Goal: Task Accomplishment & Management: Use online tool/utility

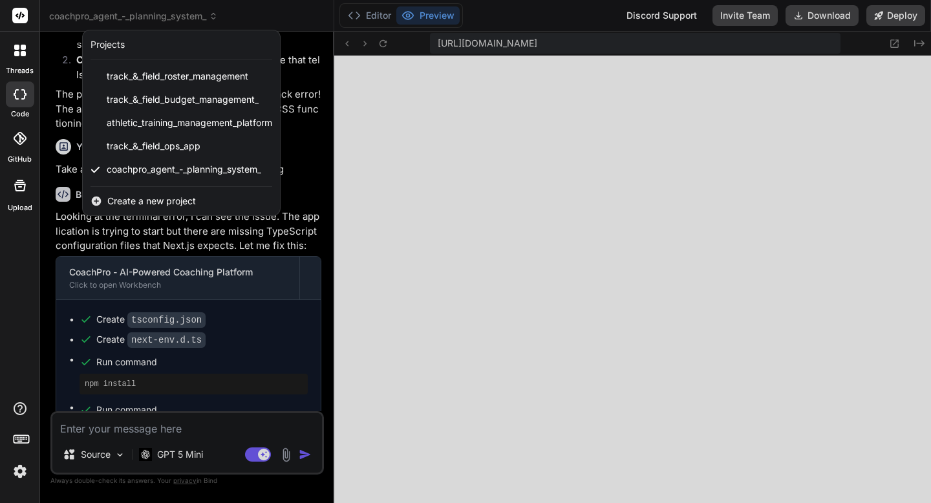
click at [140, 202] on span "Create a new project" at bounding box center [151, 201] width 89 height 13
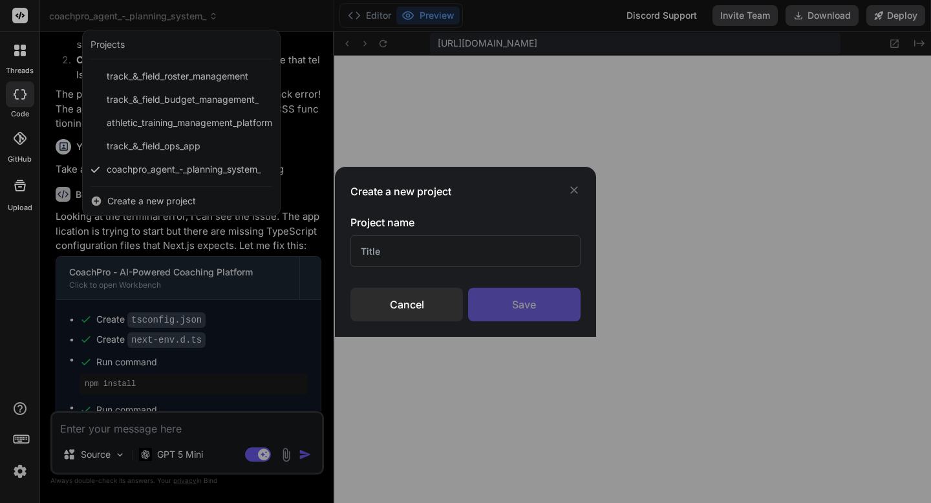
click at [389, 255] on input "text" at bounding box center [464, 251] width 229 height 32
paste input "AI-Powered Roadmap Generator"
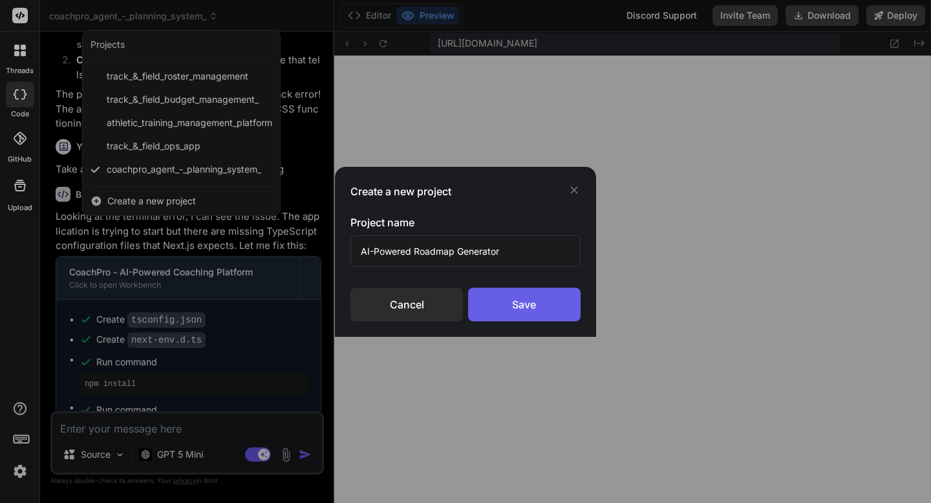
type input "AI-Powered Roadmap Generator"
click at [486, 295] on div "Save" at bounding box center [524, 305] width 112 height 34
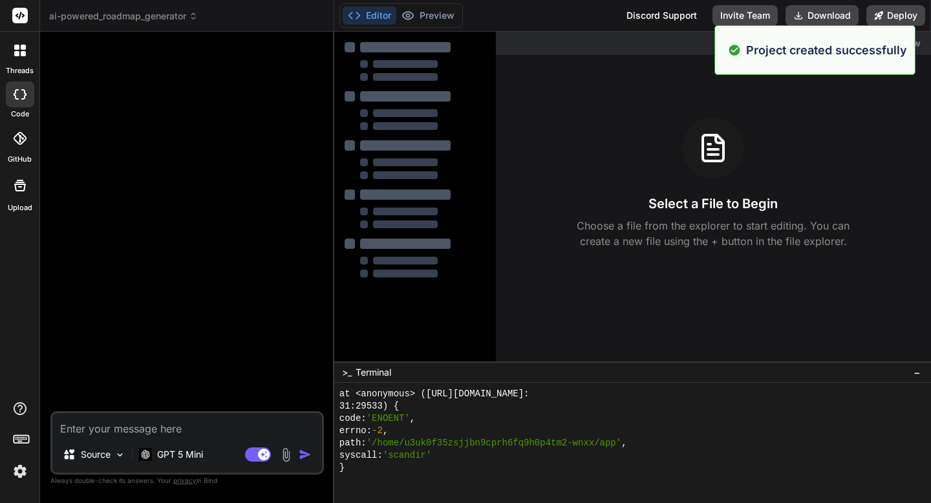
scroll to position [3033, 0]
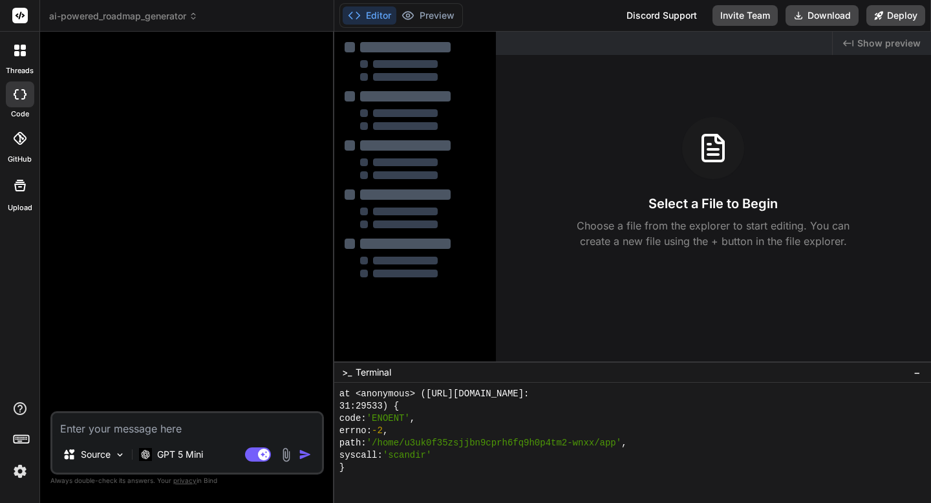
type textarea "x"
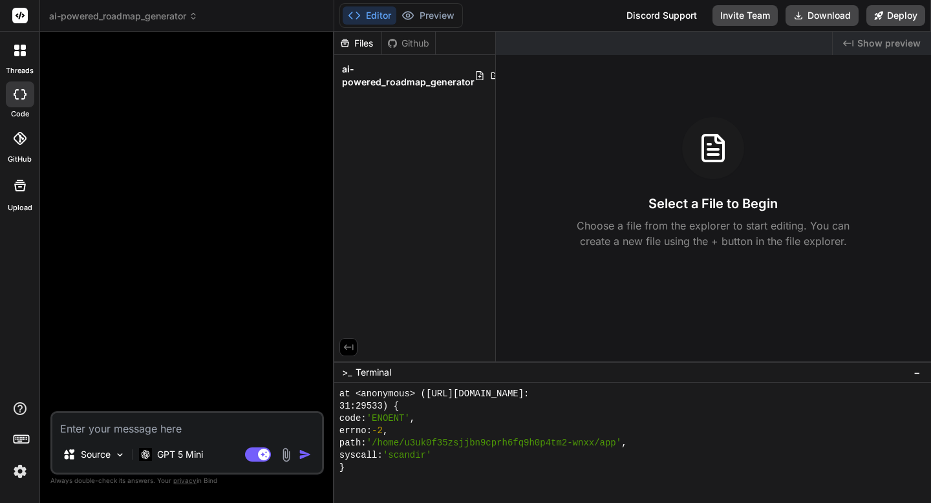
scroll to position [3978, 0]
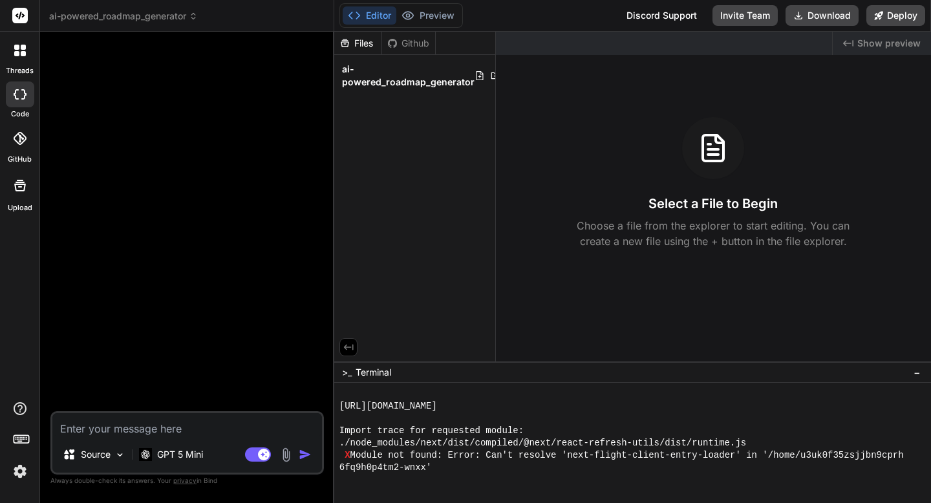
click at [195, 428] on textarea at bounding box center [186, 424] width 269 height 23
paste textarea "# 48-Hour Technical Implementation Plan ## **Day 1: Core Infrastructure (8-10 h…"
type textarea "# 48-Hour Technical Implementation Plan ## **Day 1: Core Infrastructure (8-10 h…"
type textarea "x"
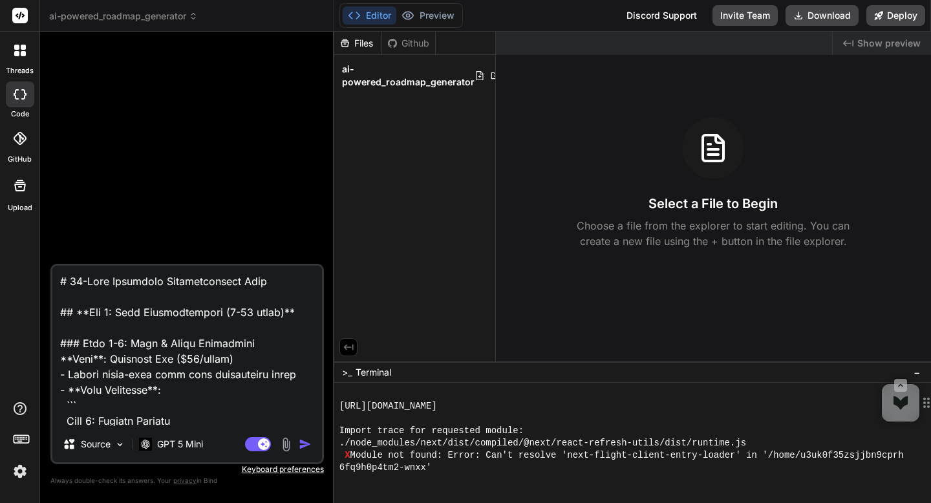
scroll to position [2761, 0]
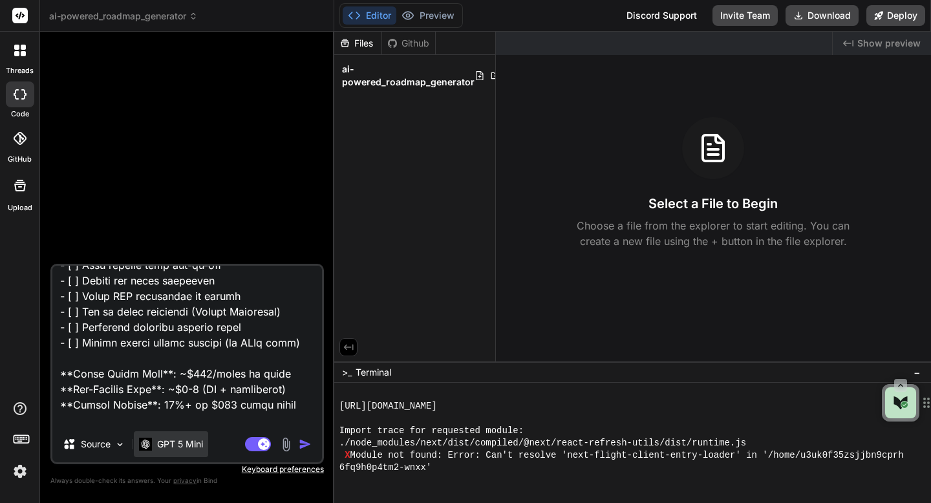
type textarea "# 48-Hour Technical Implementation Plan ## **Day 1: Core Infrastructure (8-10 h…"
click at [192, 440] on p "GPT 5 Mini" at bounding box center [180, 443] width 46 height 13
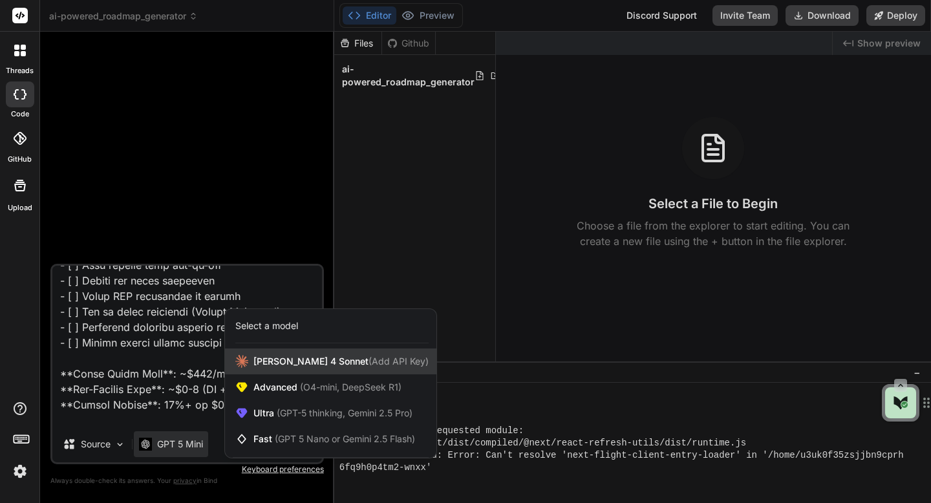
click at [252, 367] on div "[PERSON_NAME] 4 Sonnet (Add API Key)" at bounding box center [330, 361] width 211 height 26
type textarea "x"
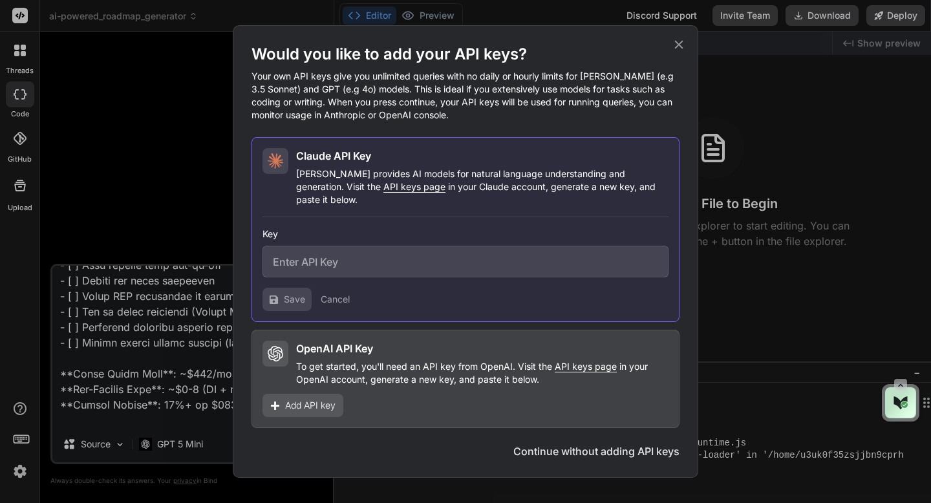
click at [383, 192] on span "API keys page" at bounding box center [414, 186] width 62 height 11
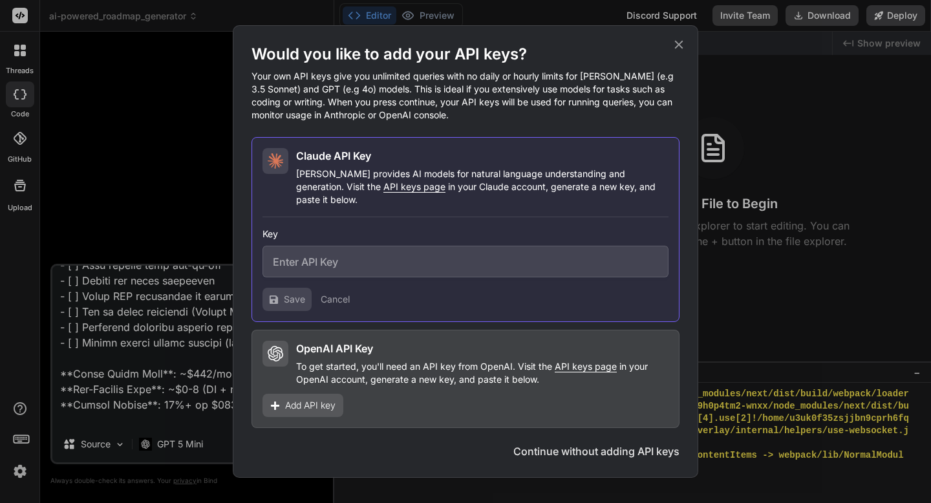
scroll to position [4088, 0]
click at [410, 249] on input "text" at bounding box center [465, 262] width 406 height 32
paste input "sk-ant-api03-navfgCa56rXVijGyyluQc046A4pBuVR5hWtTx9GdH9HQybPofpwXDWiPy_hhQmBlBD…"
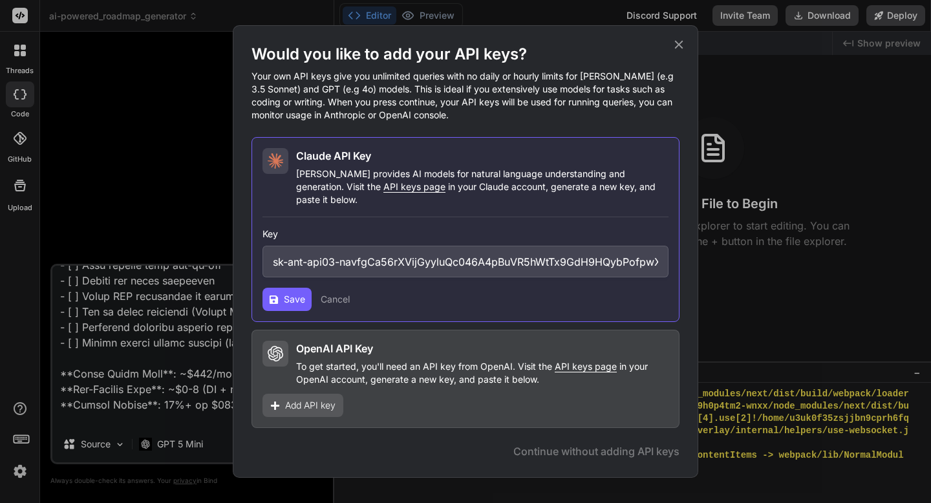
scroll to position [0, 276]
type input "sk-ant-api03-navfgCa56rXVijGyyluQc046A4pBuVR5hWtTx9GdH9HQybPofpwXDWiPy_hhQmBlBD…"
click at [286, 297] on span "Save" at bounding box center [294, 299] width 21 height 13
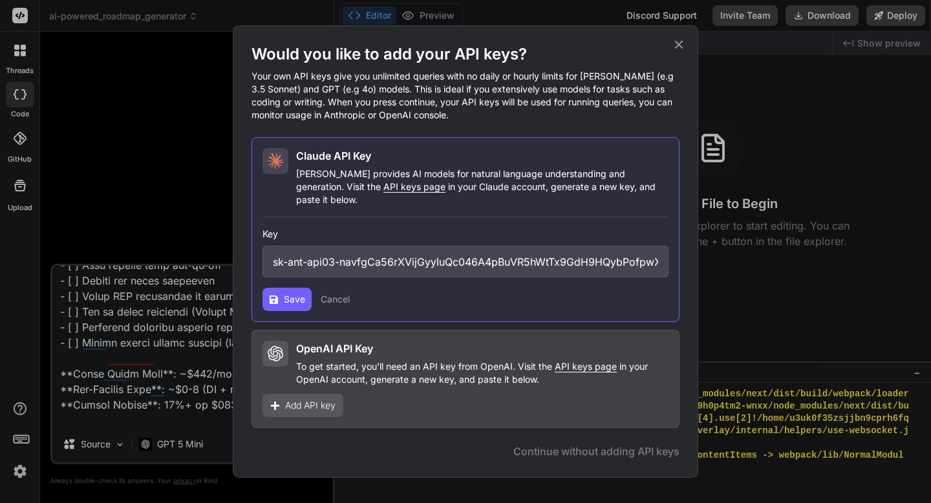
click at [685, 52] on icon at bounding box center [678, 44] width 14 height 14
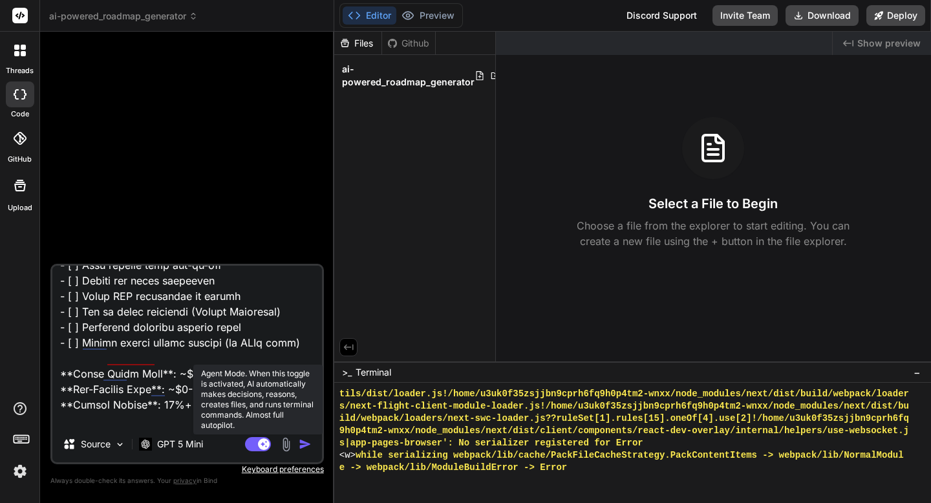
scroll to position [2761, 0]
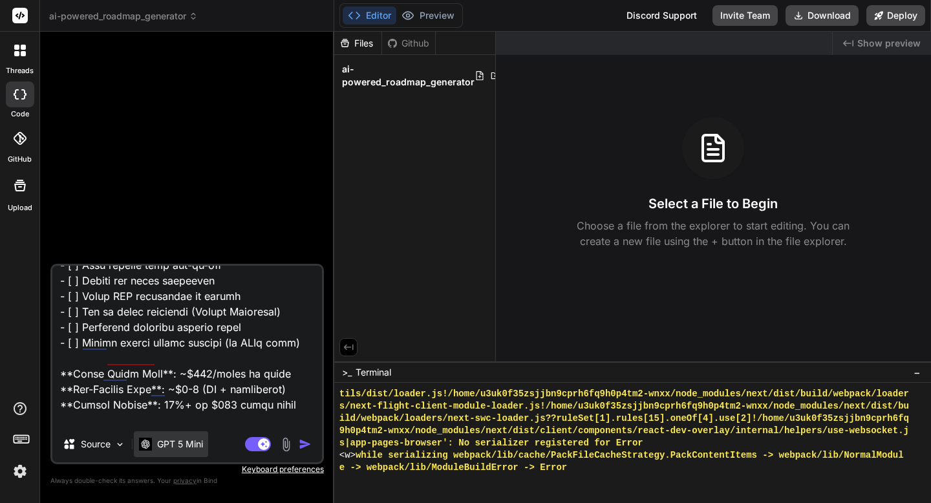
click at [182, 447] on p "GPT 5 Mini" at bounding box center [180, 443] width 46 height 13
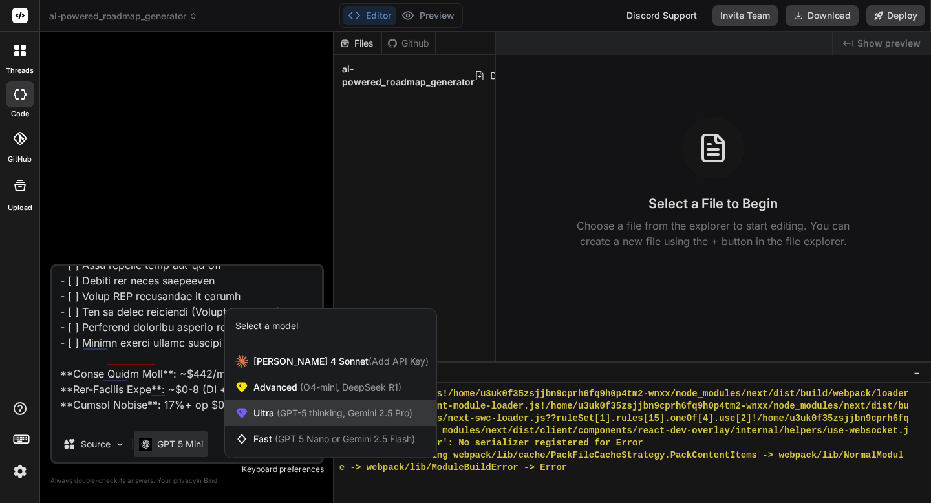
click at [297, 411] on span "(GPT-5 thinking, Gemini 2.5 Pro)" at bounding box center [343, 412] width 138 height 11
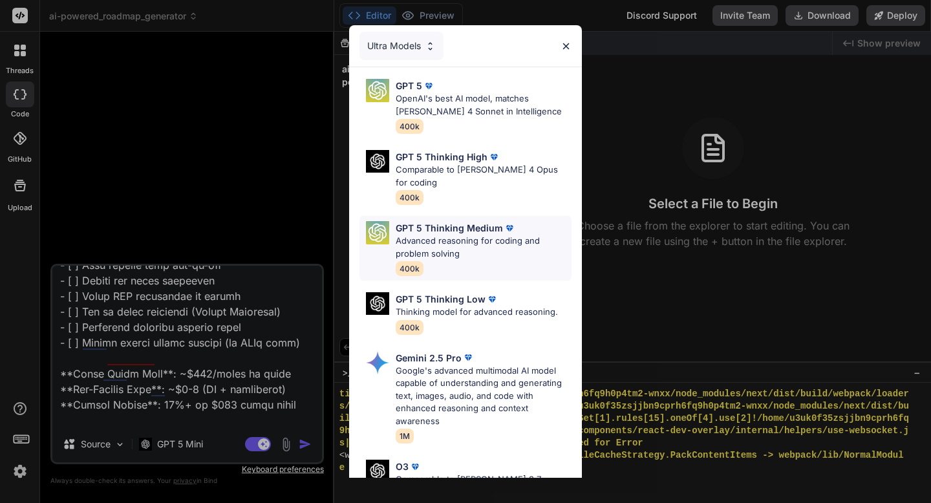
click at [415, 235] on p "Advanced reasoning for coding and problem solving" at bounding box center [483, 247] width 176 height 25
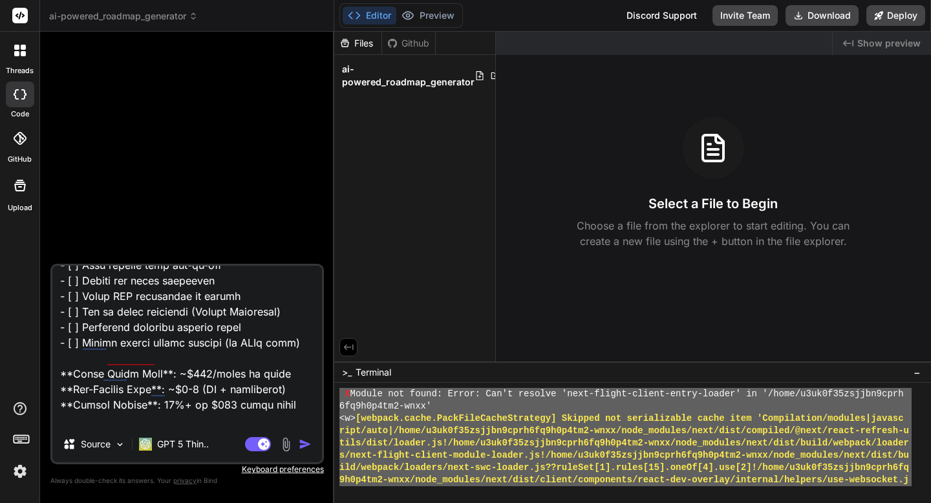
scroll to position [4088, 0]
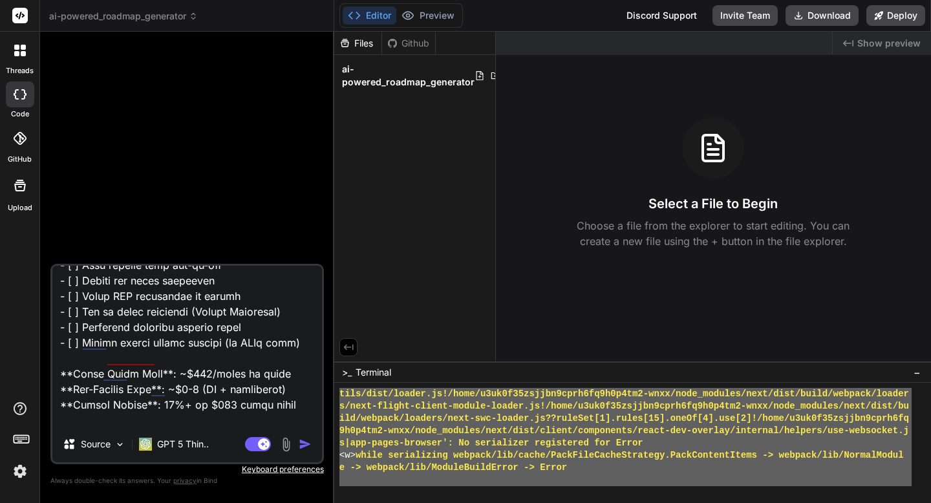
drag, startPoint x: 360, startPoint y: 395, endPoint x: 421, endPoint y: 502, distance: 123.3
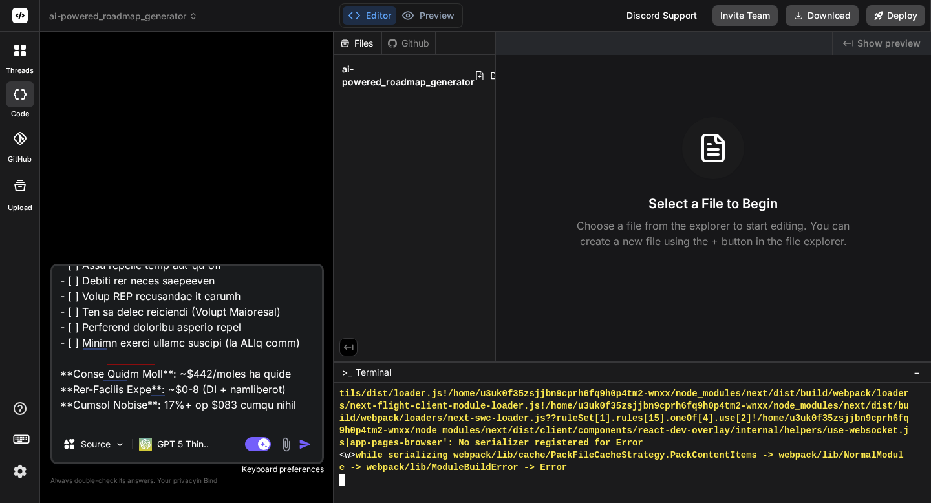
click at [304, 443] on img "button" at bounding box center [305, 443] width 13 height 13
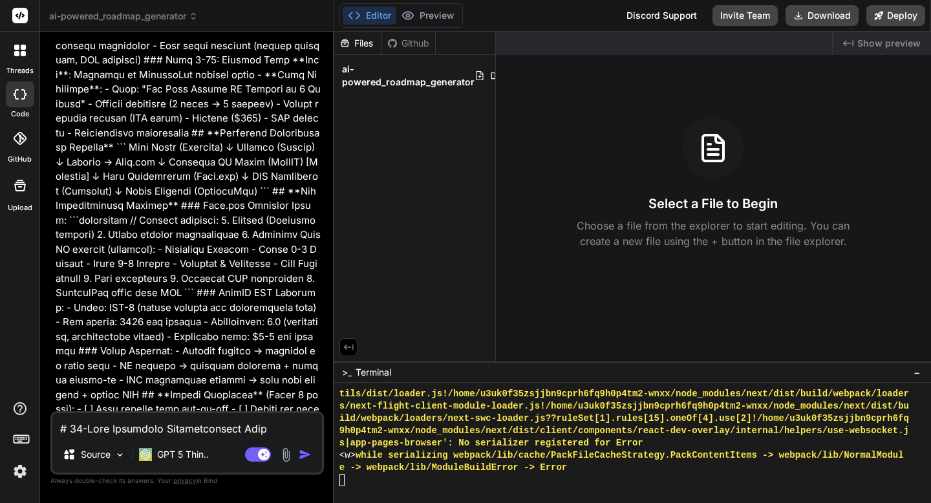
scroll to position [957, 0]
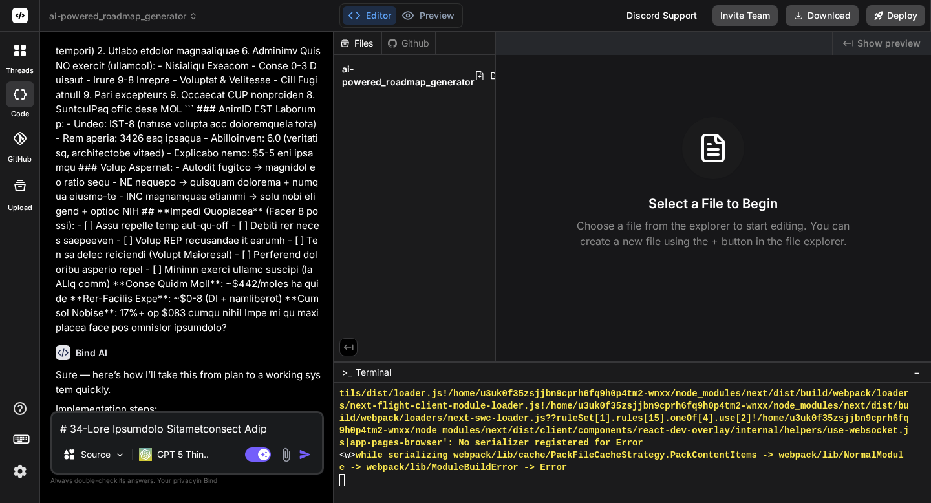
type textarea "x"
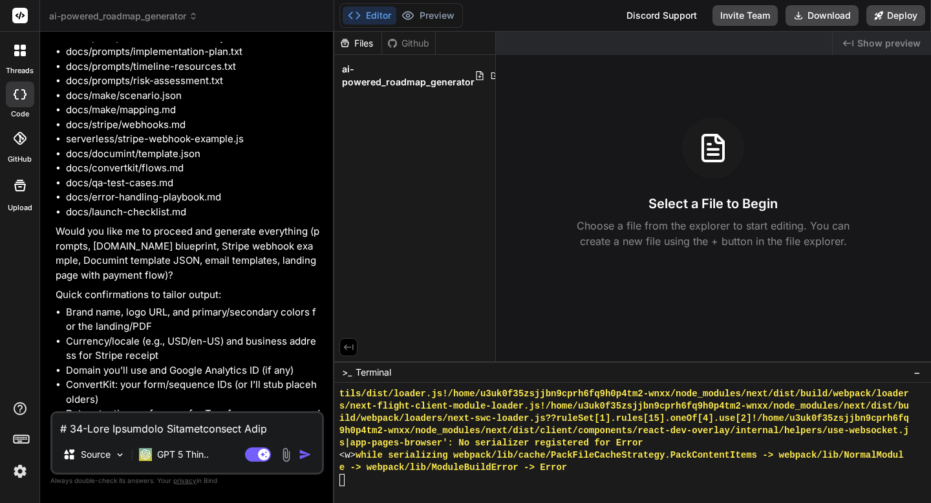
scroll to position [1640, 0]
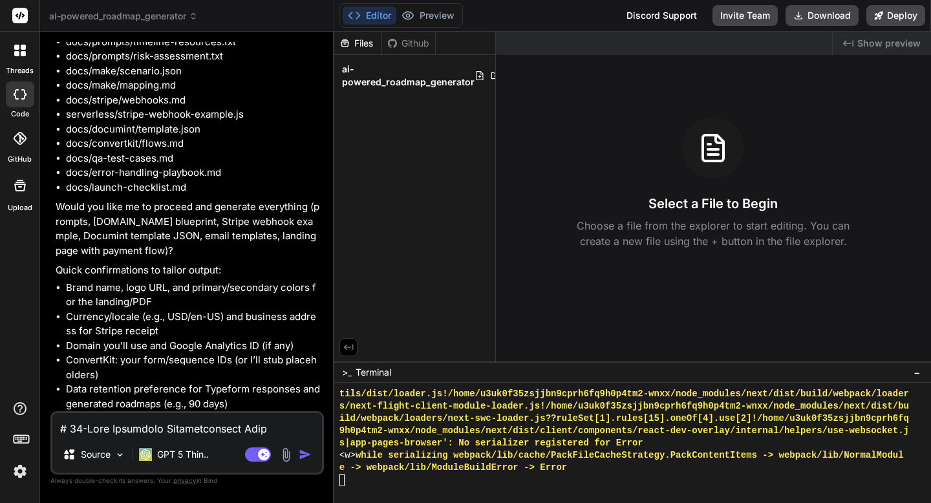
click at [134, 425] on textarea at bounding box center [186, 424] width 269 height 23
type textarea "y"
type textarea "x"
type textarea "ye"
type textarea "x"
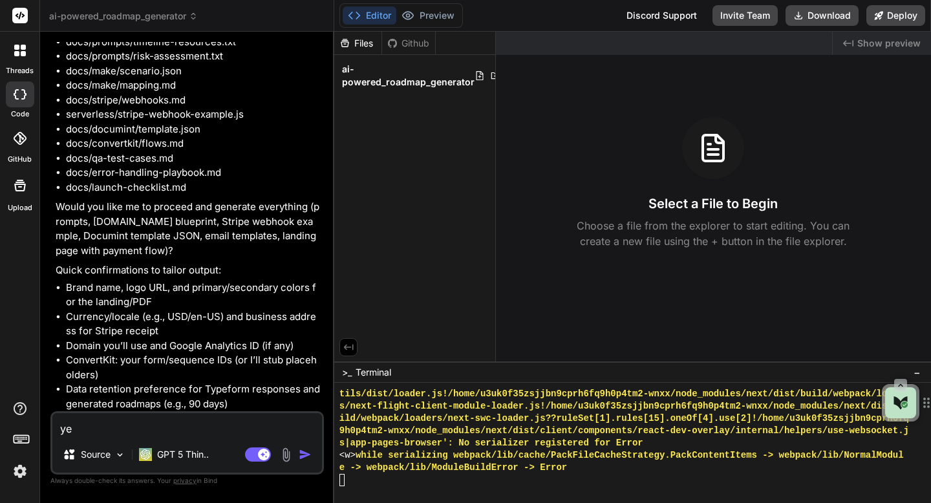
type textarea "yes"
type textarea "x"
type textarea "yes"
type textarea "x"
type textarea "yes p"
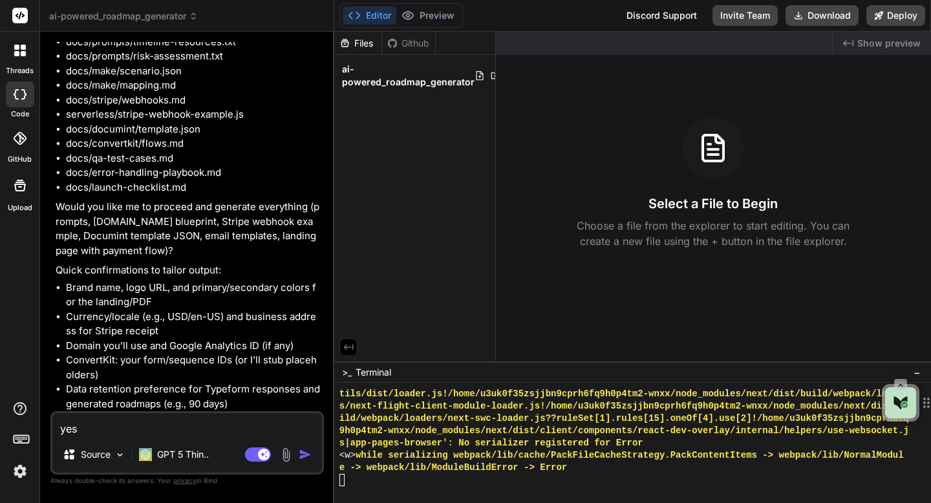
type textarea "x"
type textarea "yes pl"
type textarea "x"
type textarea "yes ple"
type textarea "x"
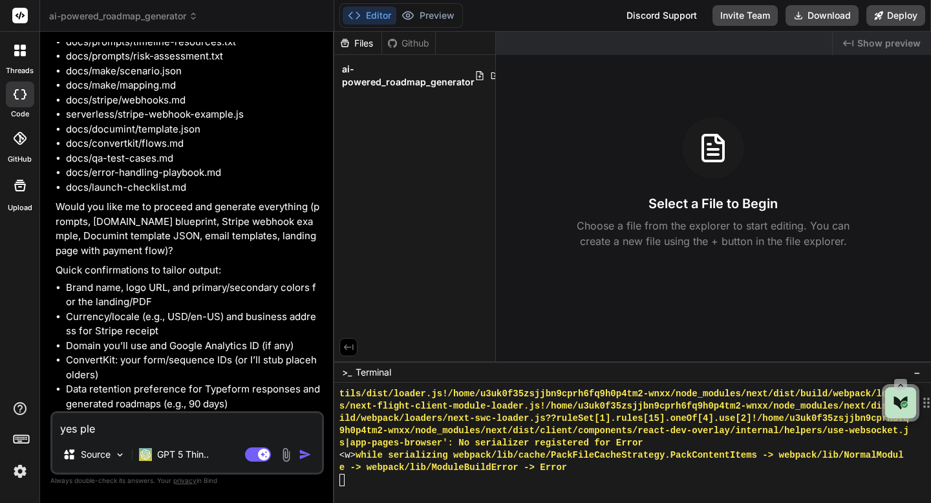
type textarea "yes plea"
type textarea "x"
type textarea "yes pleas"
type textarea "x"
type textarea "yes please"
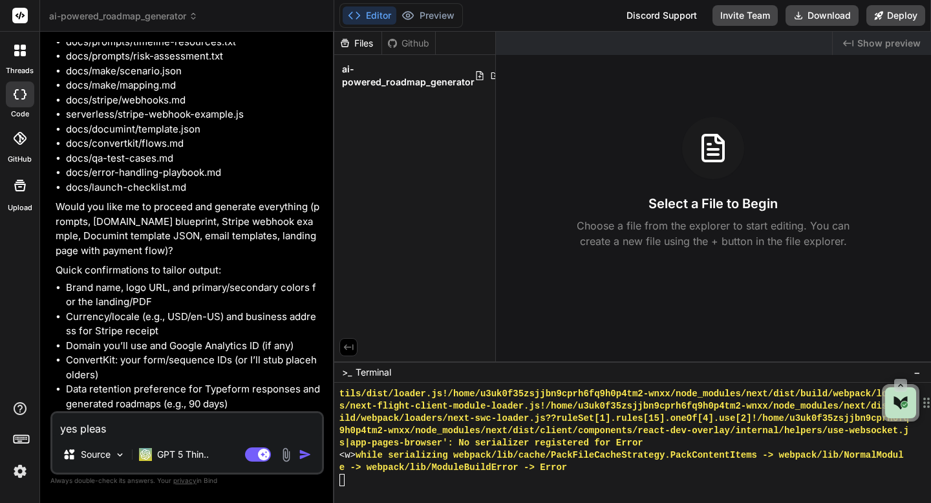
type textarea "x"
type textarea "yes please"
type textarea "x"
type textarea "yes please s"
type textarea "x"
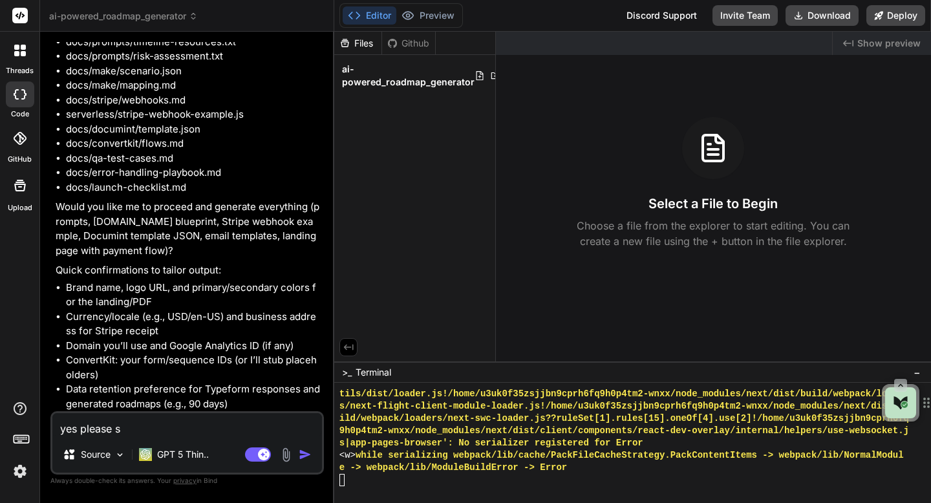
type textarea "yes please st"
type textarea "x"
type textarea "yes please sta"
type textarea "x"
type textarea "yes please star"
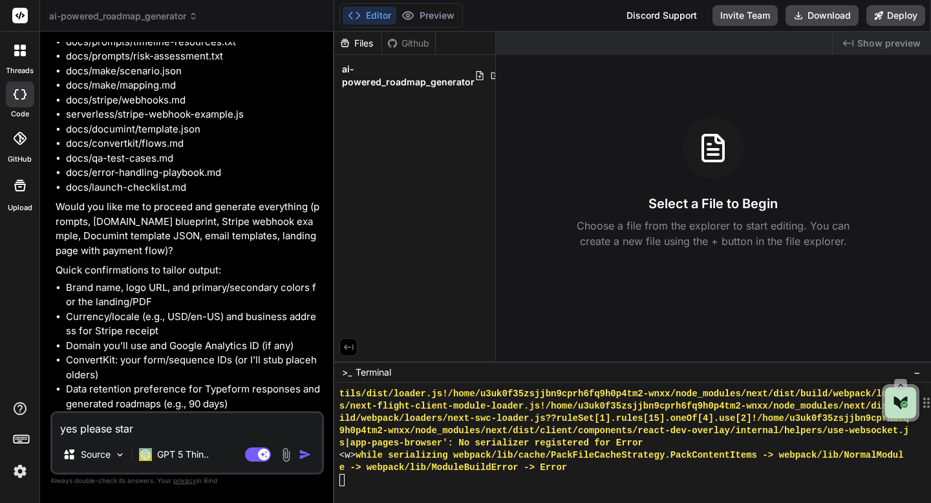
type textarea "x"
type textarea "yes please start"
type textarea "x"
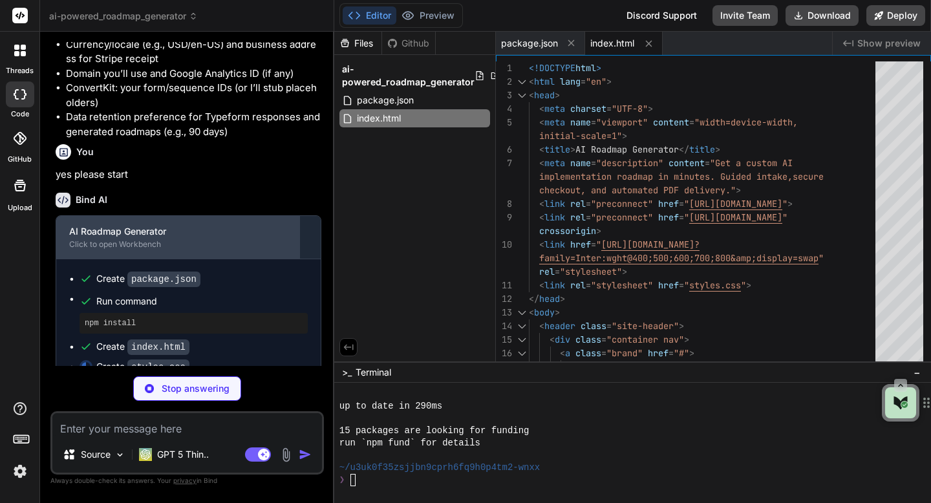
scroll to position [1932, 0]
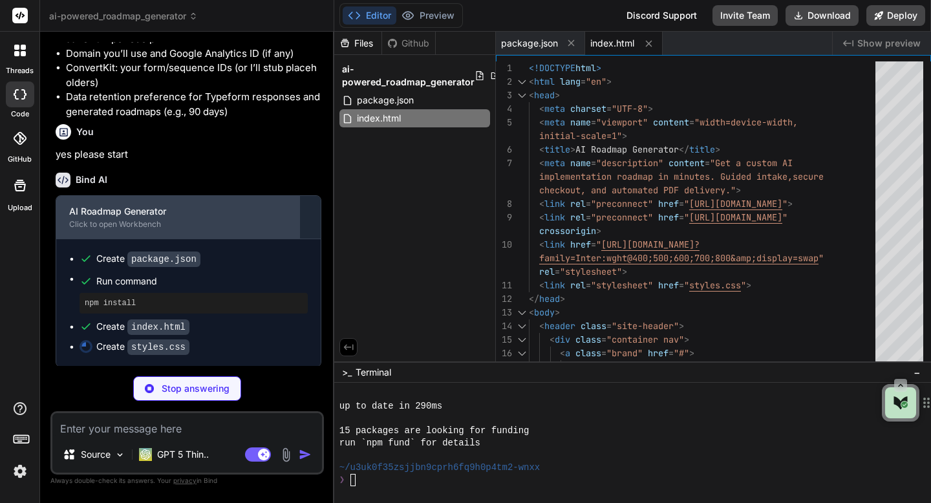
type textarea "x"
type textarea ".footer-grid { display: grid; grid-template-columns: 1fr auto; align-items: cen…"
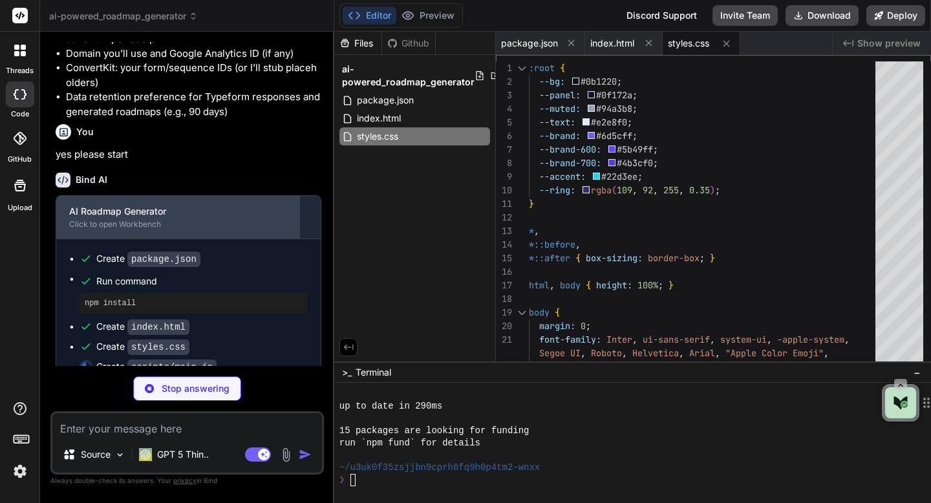
type textarea "x"
type textarea "/* Initialize */ document.addEventListener("DOMContentLoaded", () => { setupCTA…"
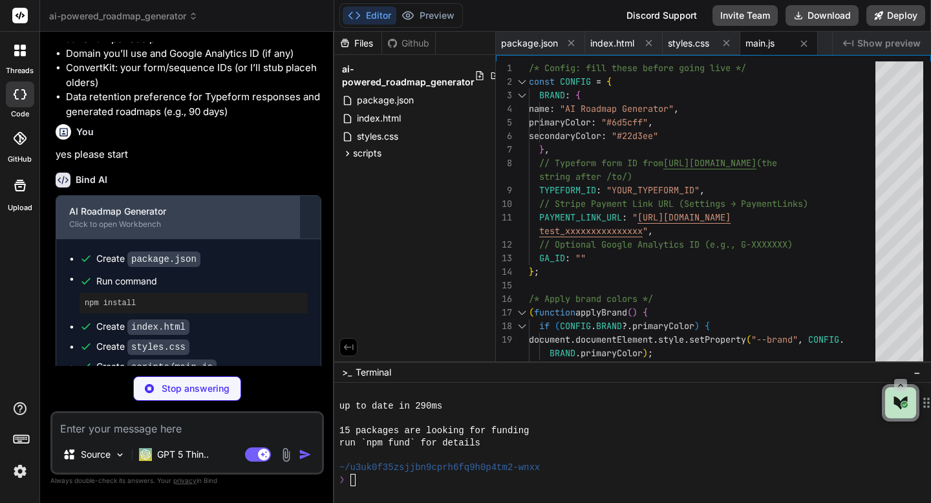
type textarea "x"
type textarea "Formatting: - Title: "Executive Summary" - Use short paragraphs and crisp sente…"
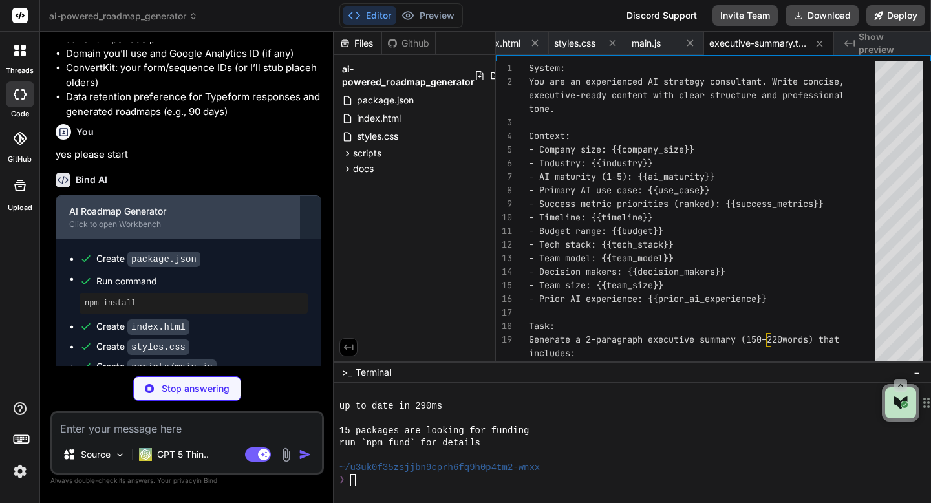
type textarea "x"
type textarea "} ] }"
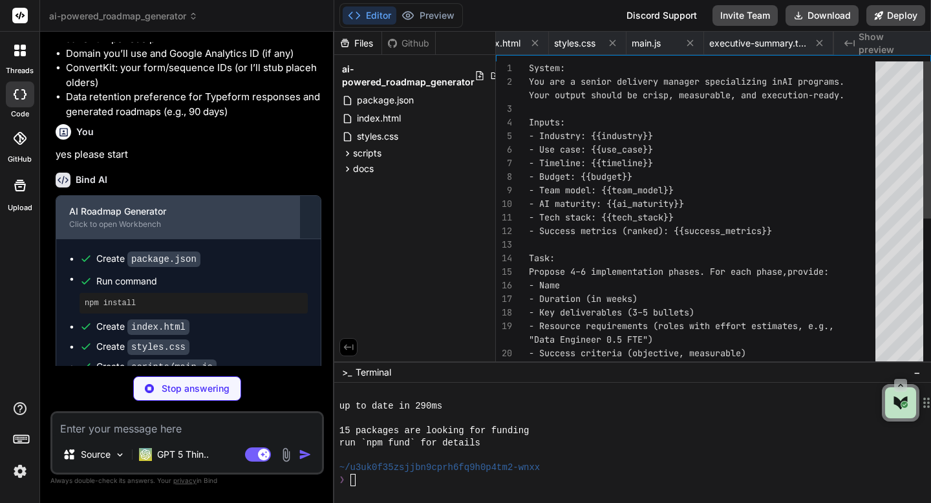
scroll to position [0, 243]
type textarea "x"
type textarea "PDF rendering. - Keep within 500–700 words."
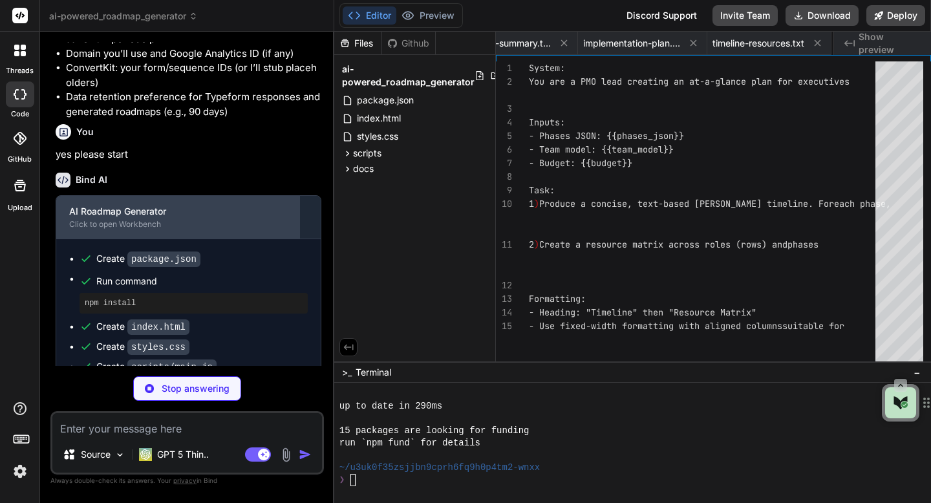
type textarea "x"
type textarea "Formatting: - Title: "Risk Assessment" - Group by category with subheadings - K…"
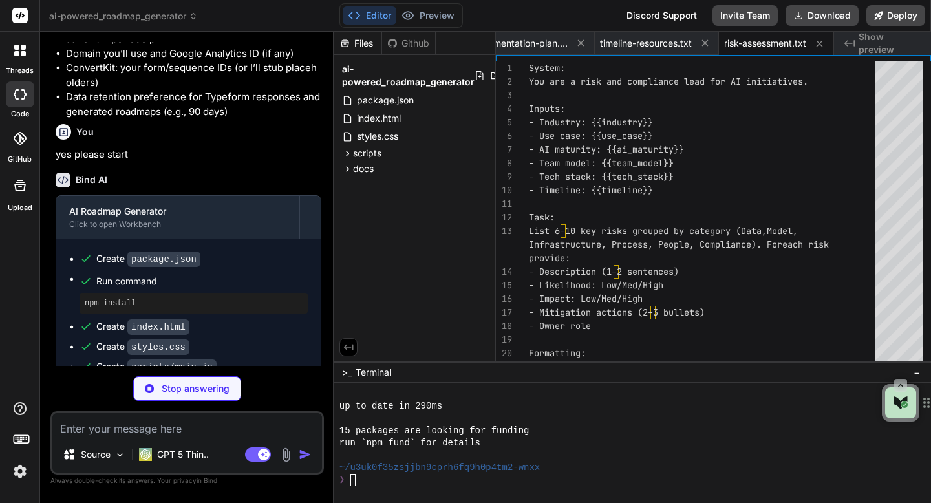
type textarea "x"
type textarea "], "envVars": { "brand_logo_url": "[URL][DOMAIN_NAME]", "brand_color": "#6d5cff…"
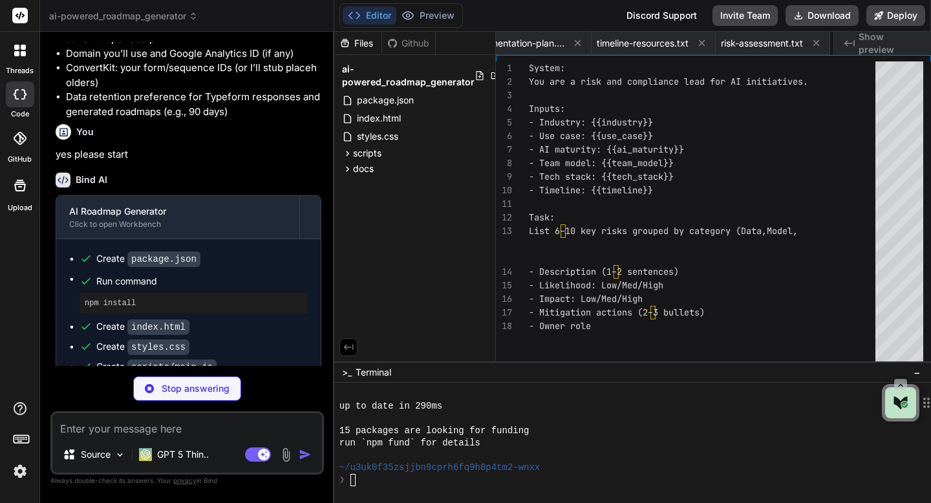
type textarea "x"
type textarea "- To: captured email - Attach or link PDF URL. Error paths - If Stripe payment …"
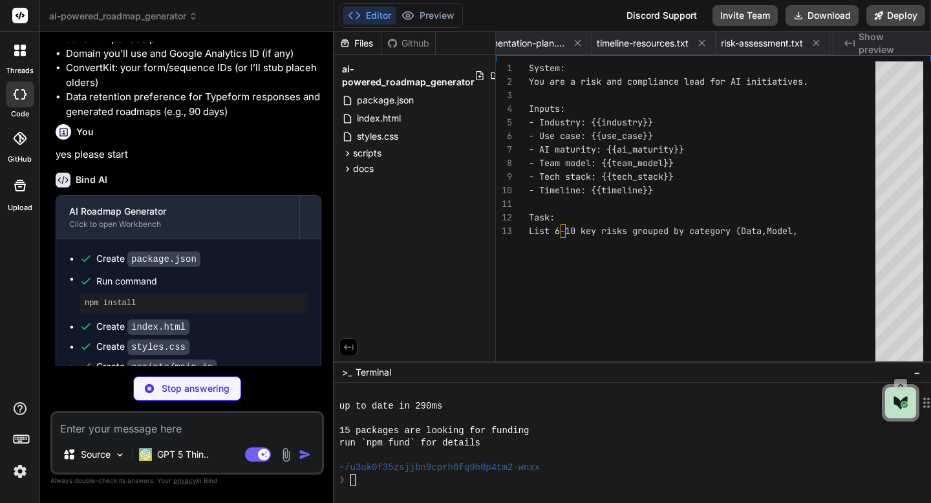
type textarea "x"
type textarea "Sessions server-side and return session URL to the client. You can still pass c…"
type textarea "x"
type textarea "app.get("/", (_req, res) => res.send("Stripe webhook is running")); const port …"
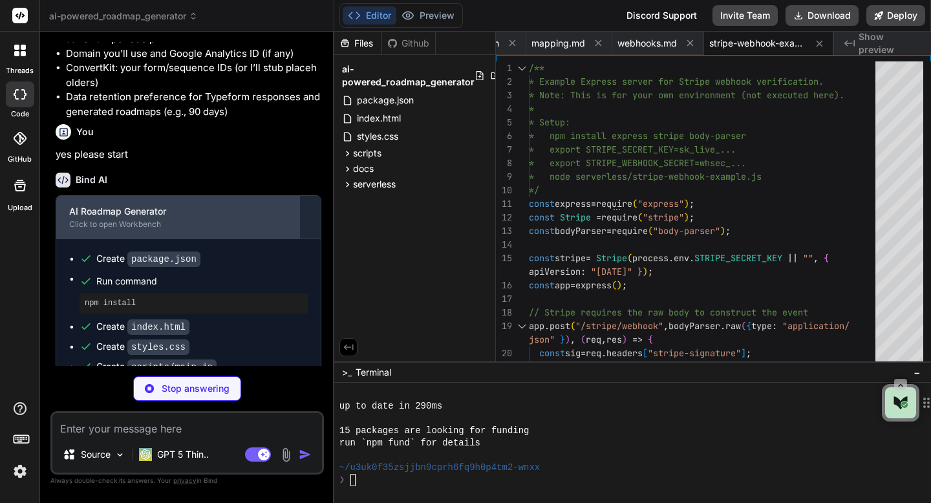
scroll to position [2195, 0]
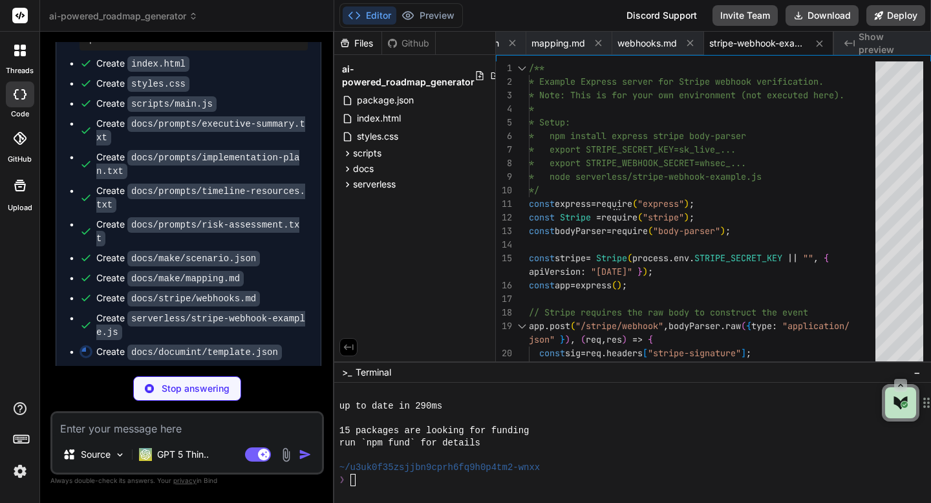
type textarea "x"
type textarea "{ "type": "paragraph", "text": "{{risk_assessment}}" } ] } ] }"
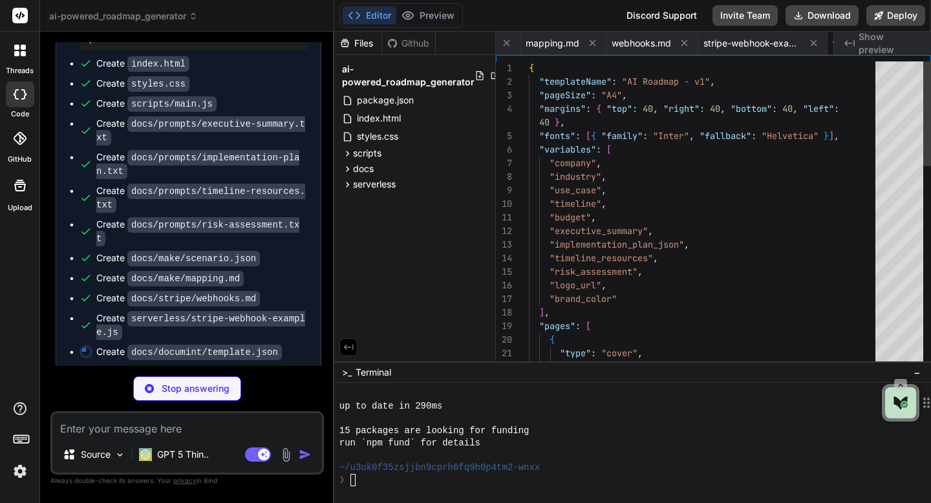
scroll to position [0, 971]
type textarea "x"
type textarea "In-progress Subject: Your roadmap is being generated Body: It usually takes ~2–…"
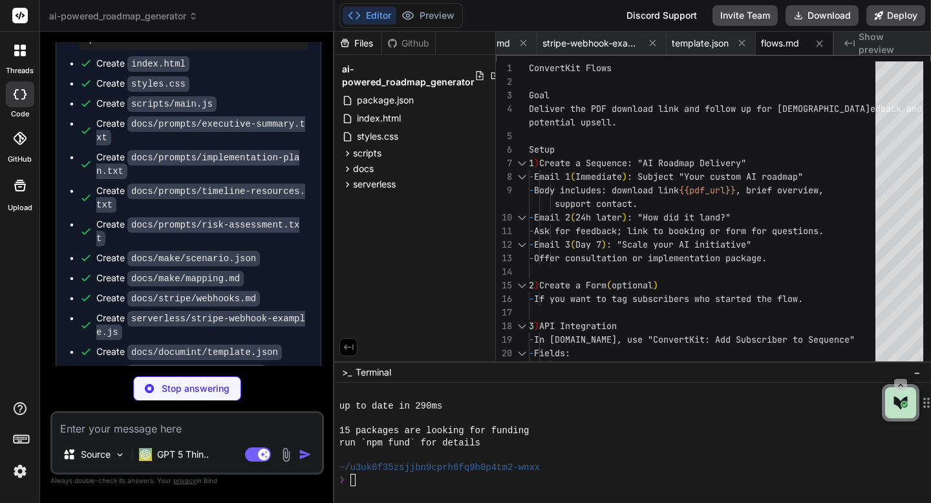
type textarea "x"
type textarea "9. Currency variation - Change price currency to EUR. - Expect: Amount and symb…"
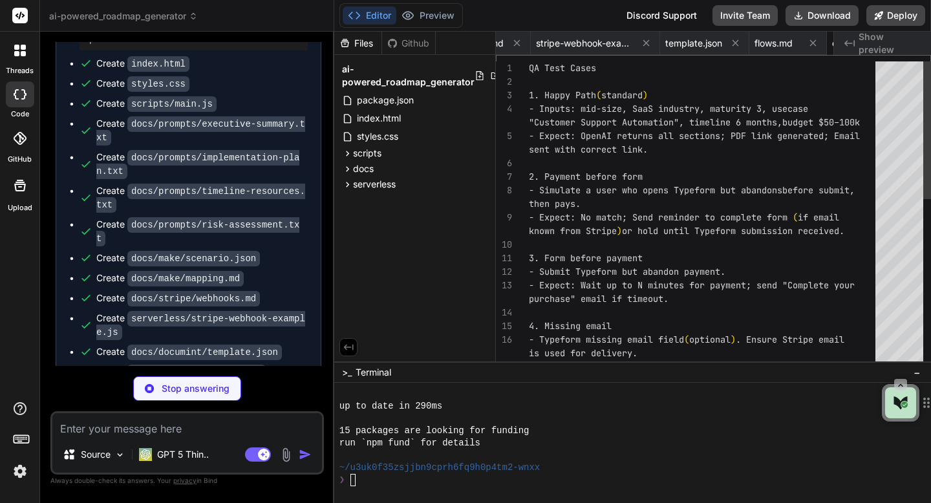
scroll to position [0, 1157]
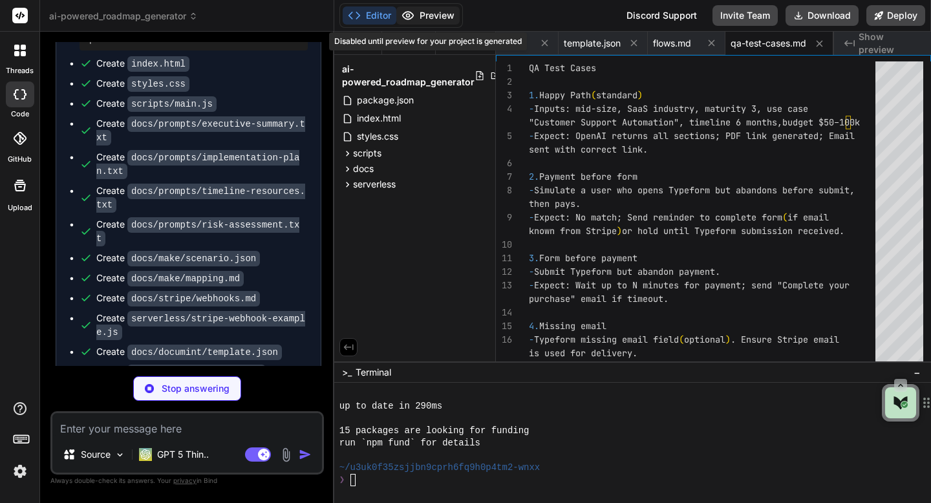
type textarea "x"
type textarea "- Keep messages calm and clear. - Promise resolution and set expectations (e.g.…"
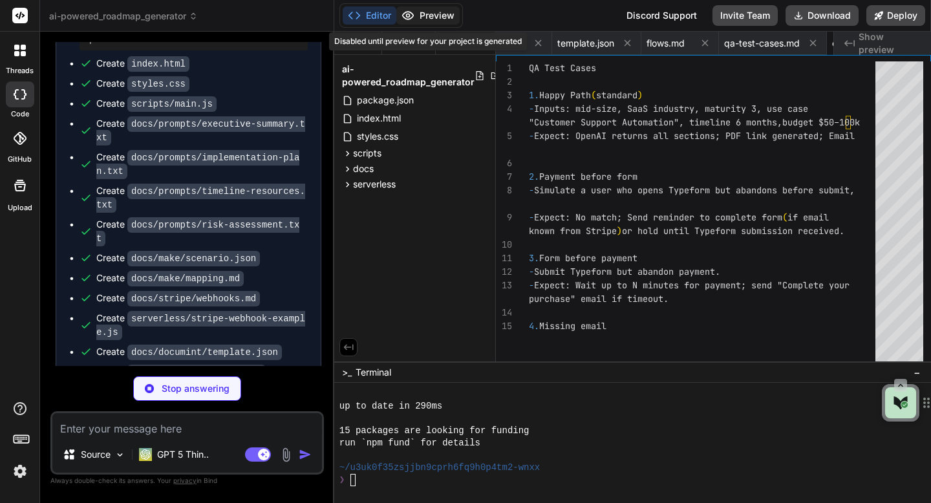
type textarea "x"
type textarea "- [ ] scripts/main.js configured (TYPEFORM_ID, PAYMENT_LINK_URL, BRAND) - [ ] M…"
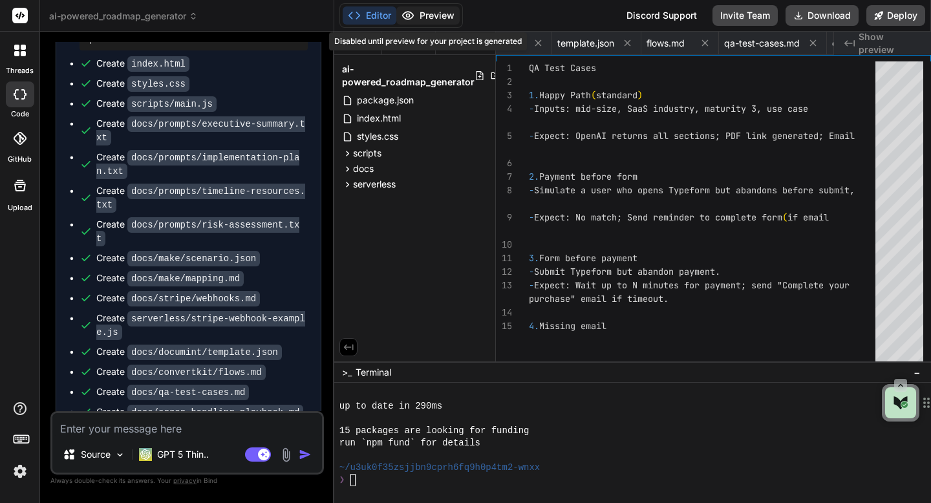
type textarea "x"
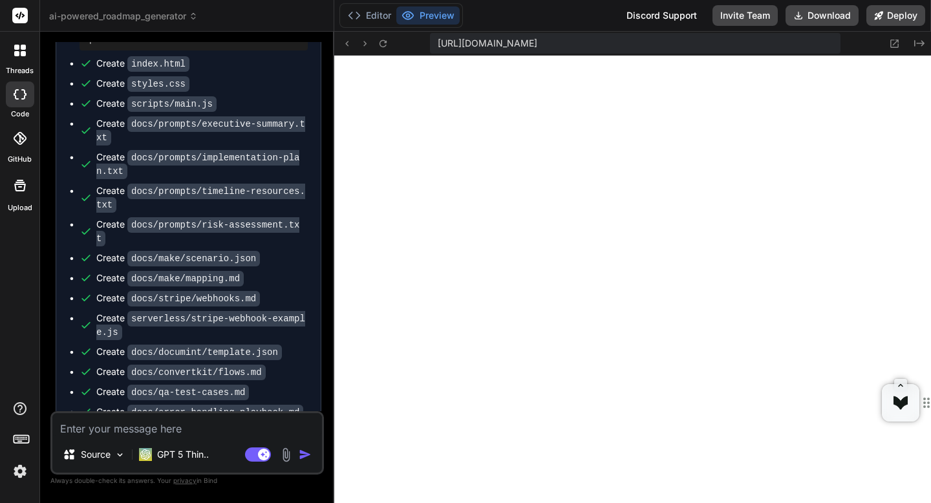
scroll to position [2277, 0]
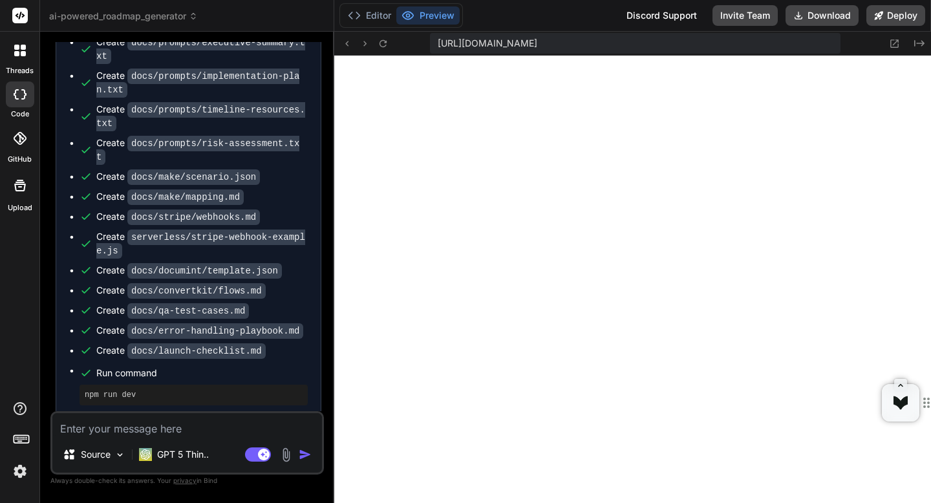
click at [149, 432] on textarea at bounding box center [186, 424] width 269 height 23
type textarea "L"
type textarea "x"
type textarea "Li"
type textarea "x"
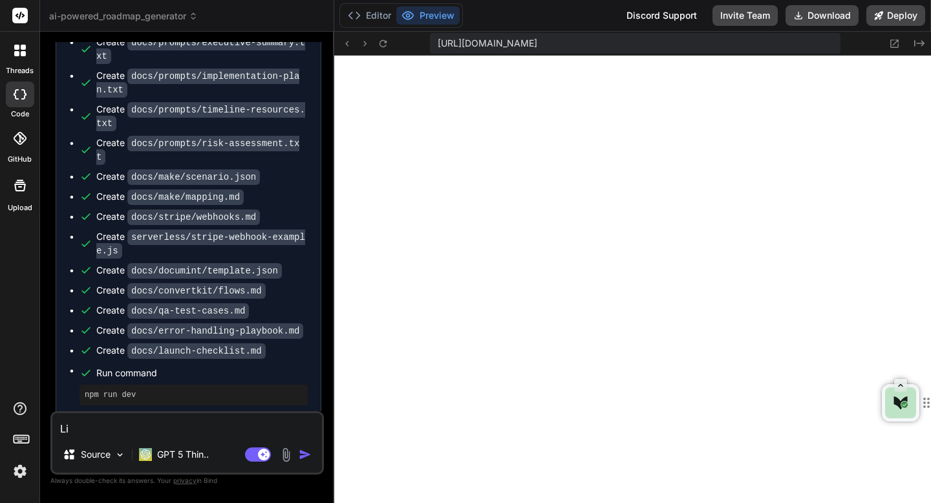
type textarea "Lis"
type textarea "x"
type textarea "List"
type textarea "x"
type textarea "List"
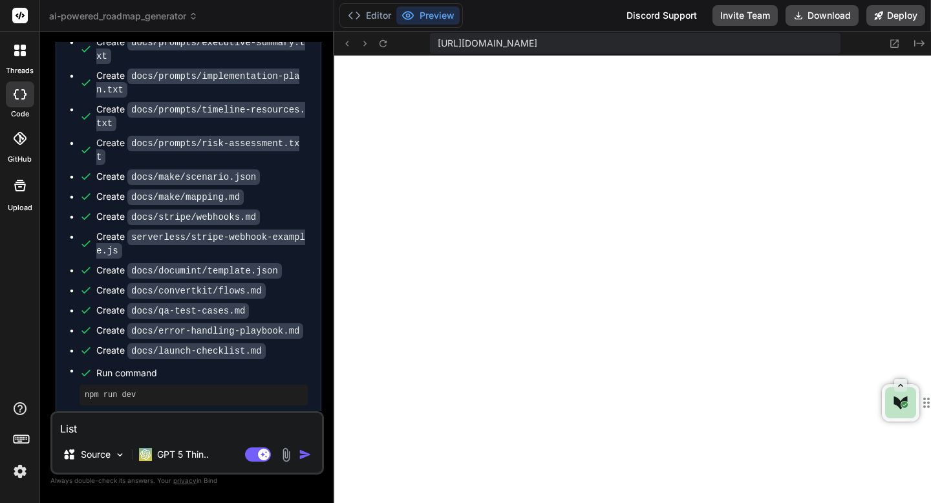
type textarea "x"
type textarea "List o"
type textarea "x"
type textarea "List ou"
type textarea "x"
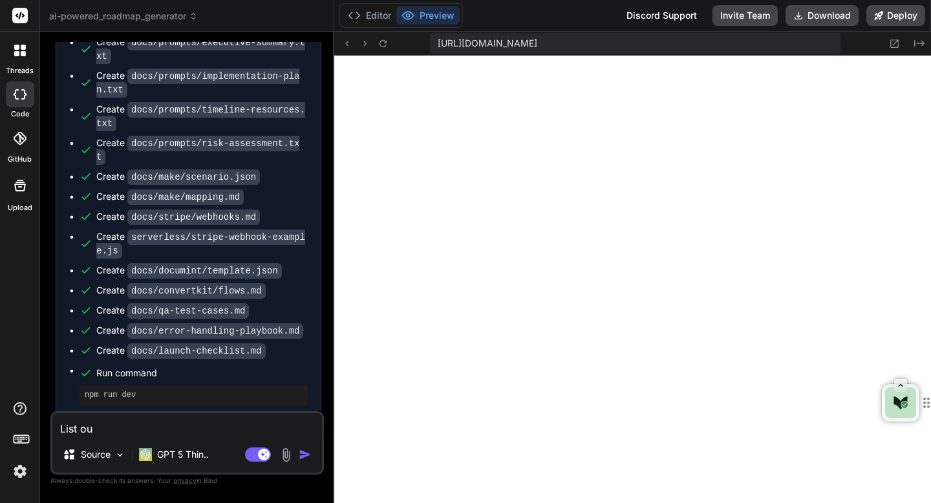
type textarea "List out"
type textarea "x"
type textarea "List out"
type textarea "x"
type textarea "List out n"
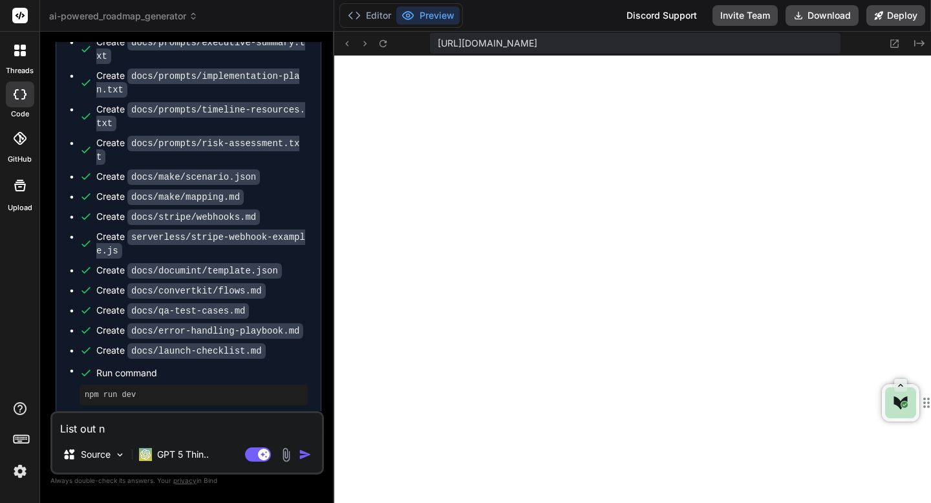
type textarea "x"
type textarea "List out ne"
type textarea "x"
type textarea "List out nex"
type textarea "x"
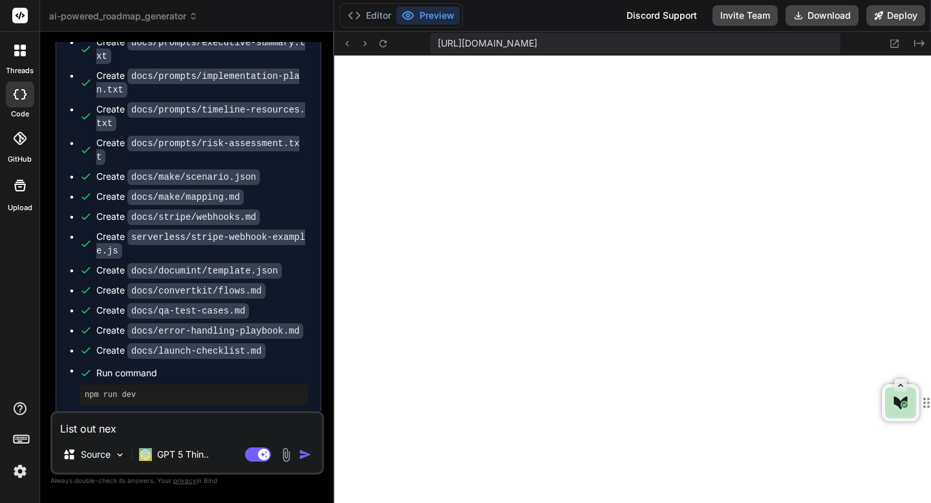
type textarea "List out next"
type textarea "x"
type textarea "List out next"
type textarea "x"
type textarea "List out next s"
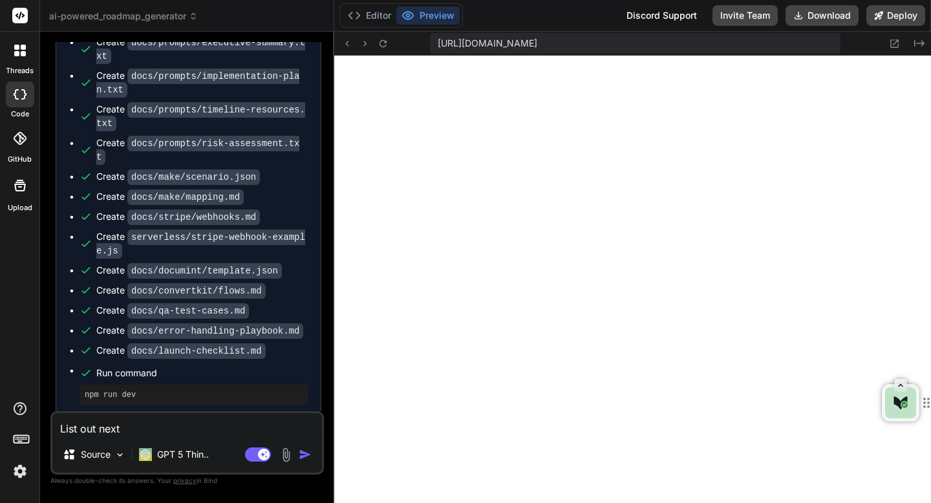
type textarea "x"
type textarea "List out next st"
type textarea "x"
type textarea "List out next ste"
type textarea "x"
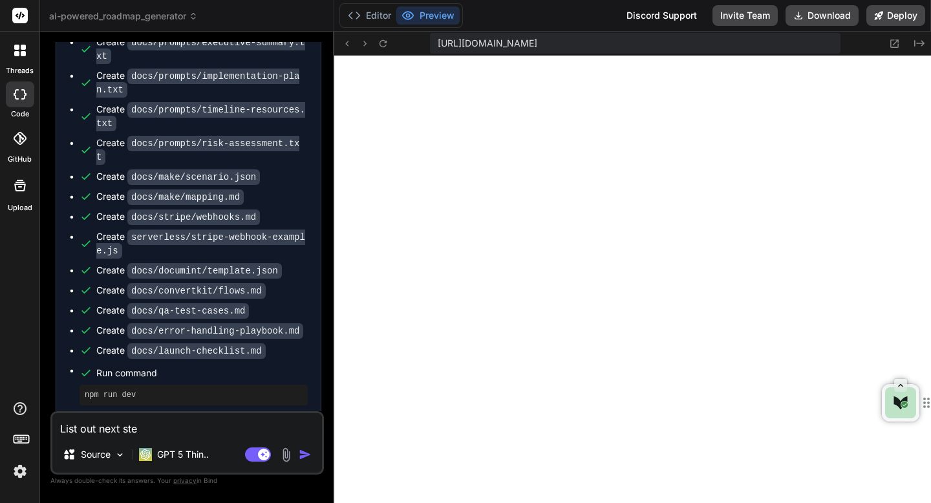
type textarea "List out next step"
type textarea "x"
type textarea "List out next steps"
type textarea "x"
type textarea "List out next steps"
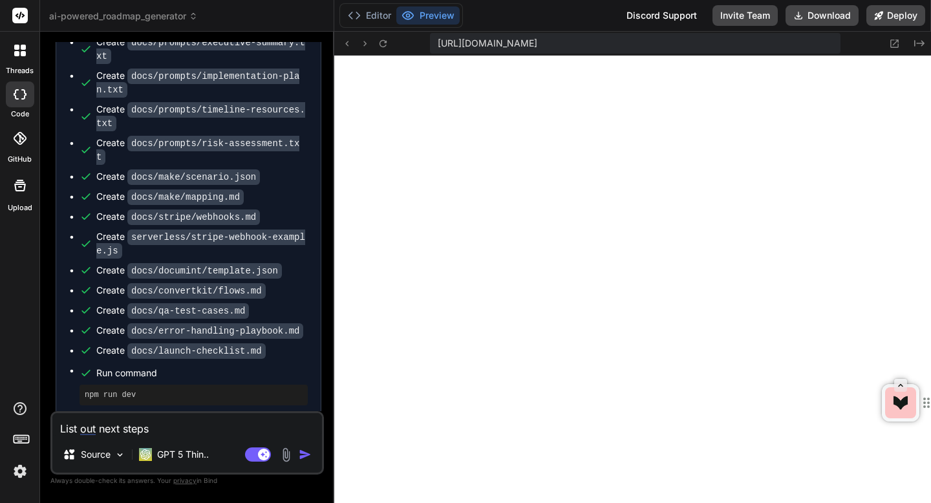
type textarea "x"
type textarea "List out next steps t"
type textarea "x"
type textarea "List out next steps to"
type textarea "x"
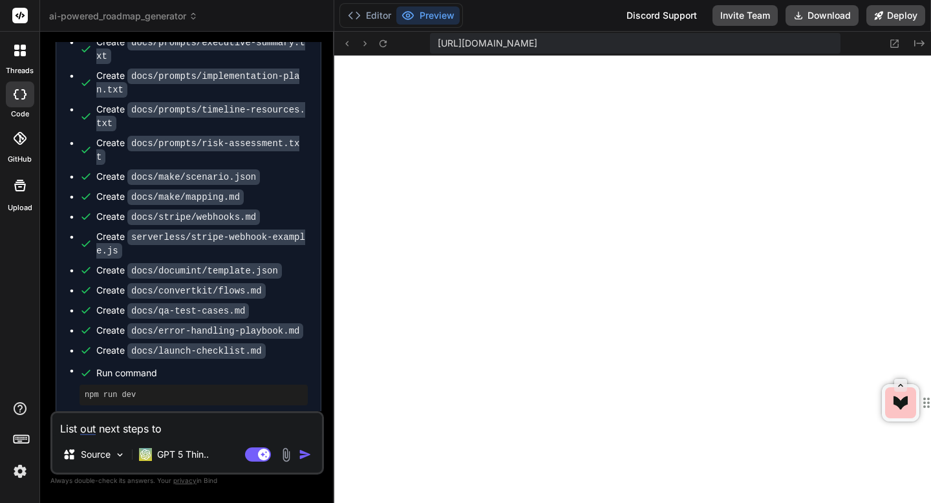
type textarea "List out next steps to"
type textarea "x"
type textarea "List out next steps to c"
type textarea "x"
type textarea "List out next steps to co"
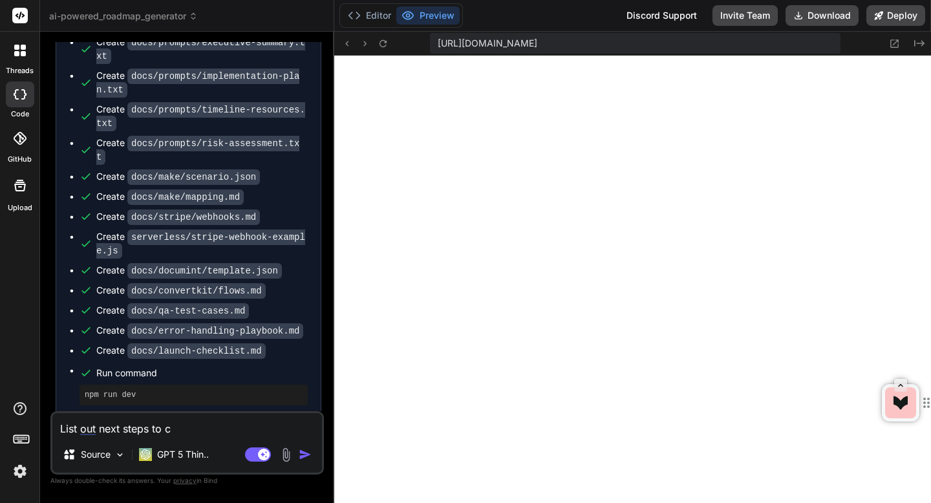
type textarea "x"
type textarea "List out next steps to com"
type textarea "x"
type textarea "List out next steps to complete"
type textarea "x"
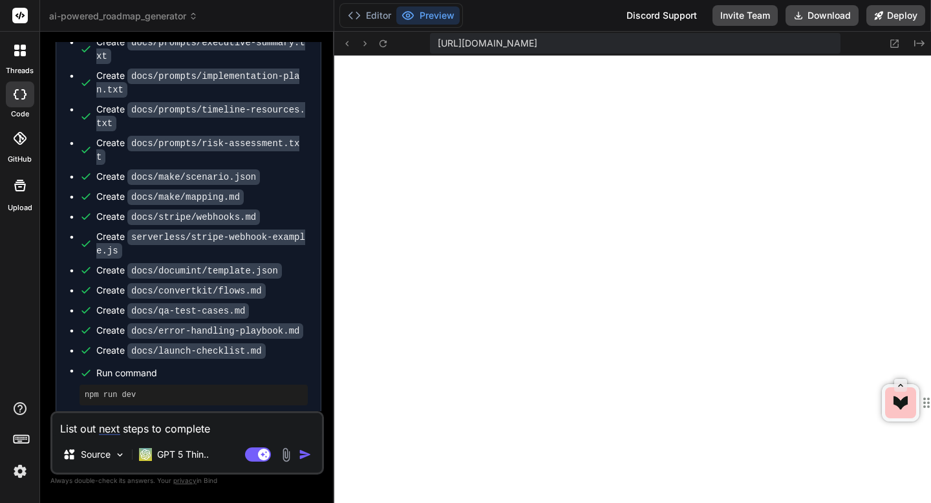
type textarea "List out next steps to complete t"
type textarea "x"
type textarea "List out next steps to complete th"
type textarea "x"
type textarea "List out next steps to complete the"
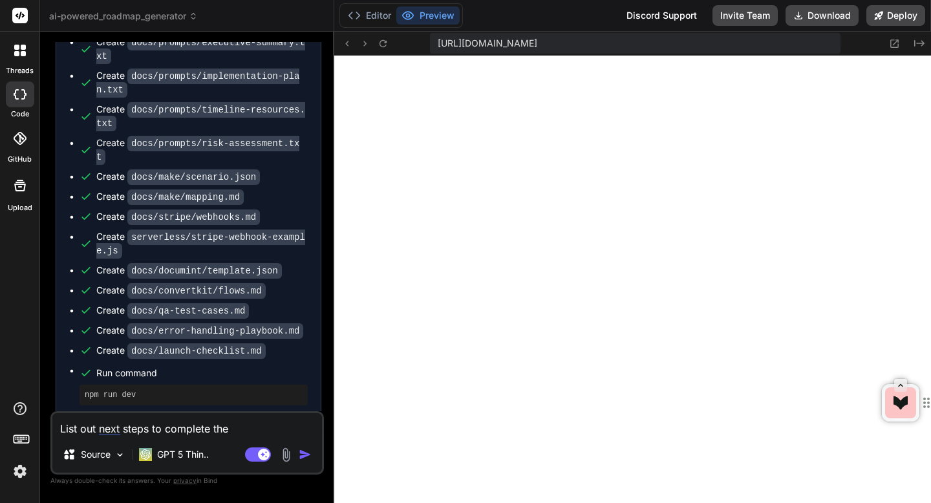
type textarea "x"
type textarea "List out next steps to complete the"
type textarea "x"
type textarea "List out next steps to complete the a"
type textarea "x"
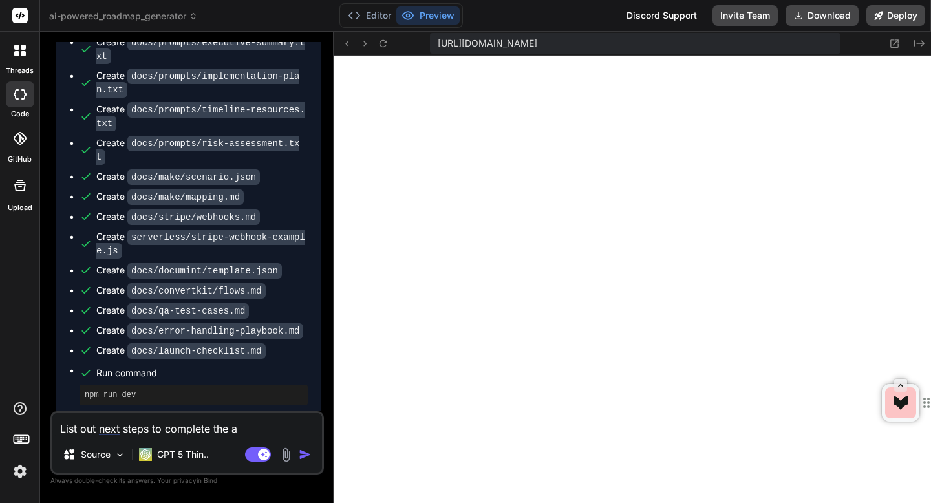
type textarea "List out next steps to complete the ap"
type textarea "x"
type textarea "List out next steps to complete the app"
type textarea "x"
type textarea "List out next steps to complete the application"
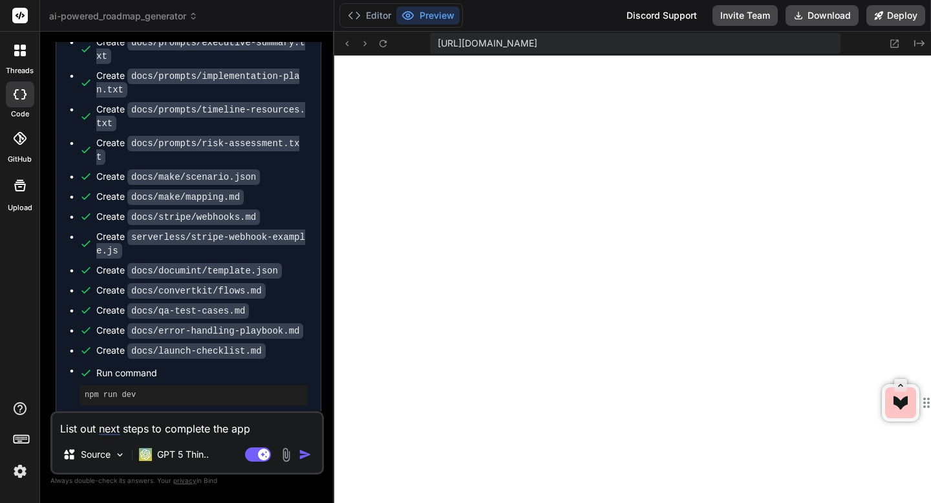
type textarea "x"
type textarea "List out next steps to complete the application"
type textarea "x"
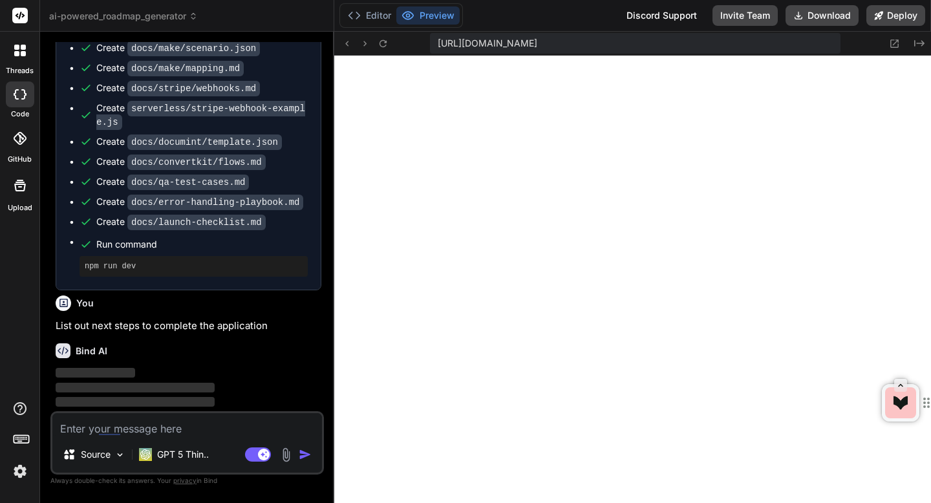
scroll to position [2411, 0]
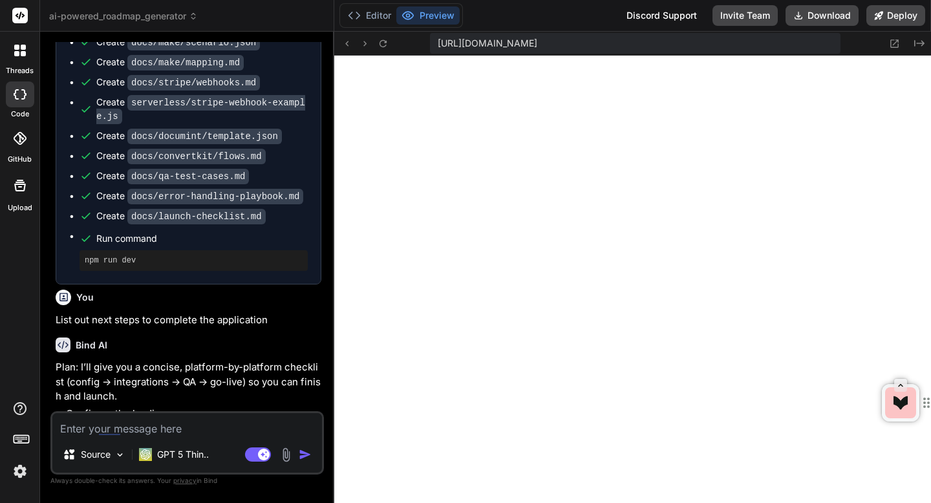
type textarea "x"
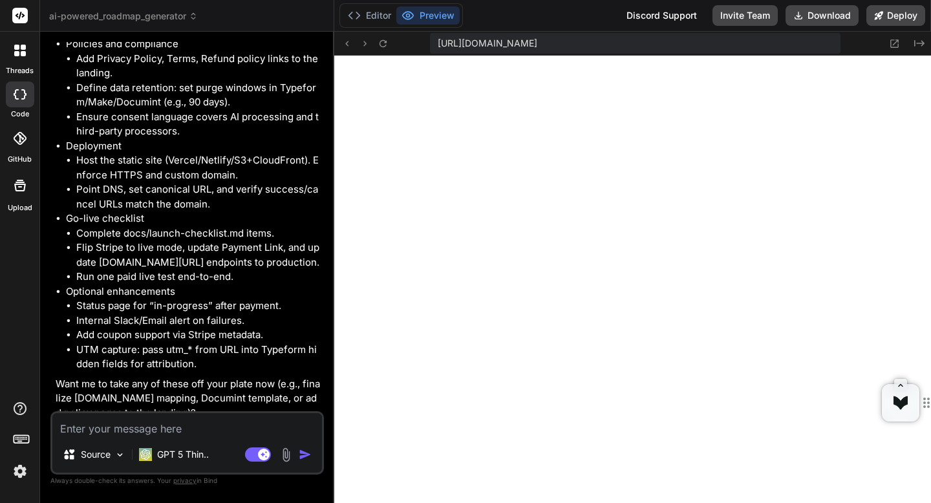
scroll to position [3643, 0]
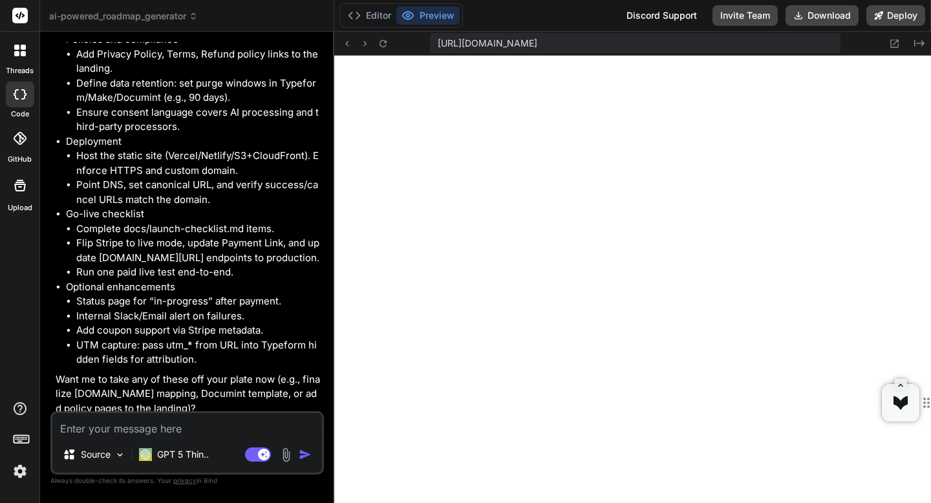
click at [121, 429] on textarea at bounding box center [186, 424] width 269 height 23
type textarea "N"
type textarea "x"
type textarea "No"
type textarea "x"
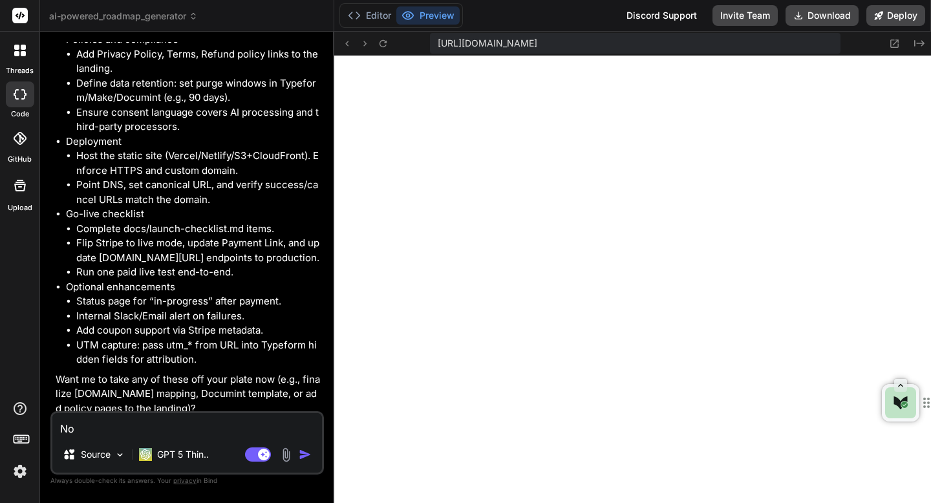
type textarea "No"
type textarea "x"
type textarea "No s"
type textarea "x"
type textarea "No st"
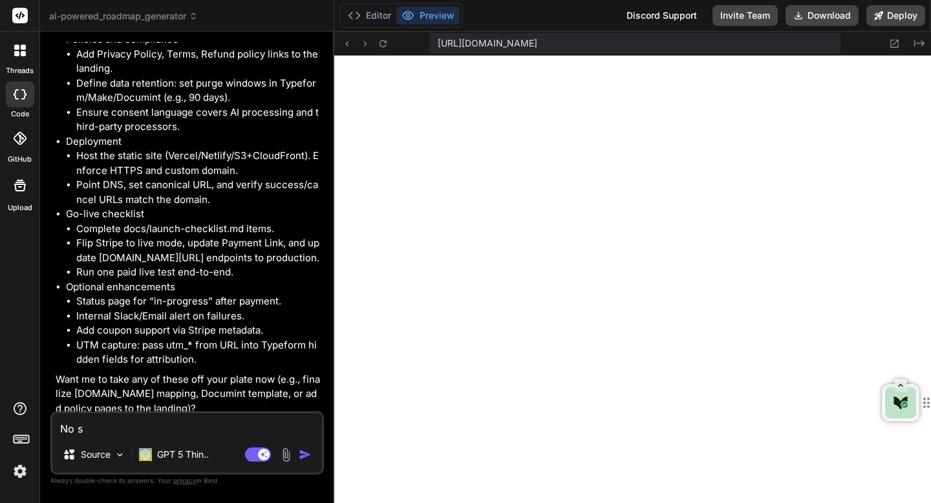
type textarea "x"
type textarea "No sta"
type textarea "x"
type textarea "No star"
type textarea "x"
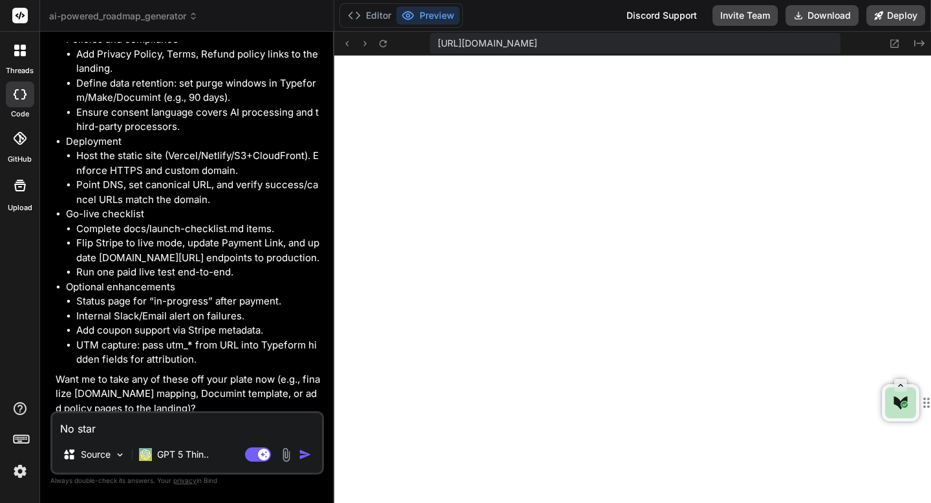
type textarea "No sta"
type textarea "x"
type textarea "No stat"
type textarea "x"
type textarea "No state"
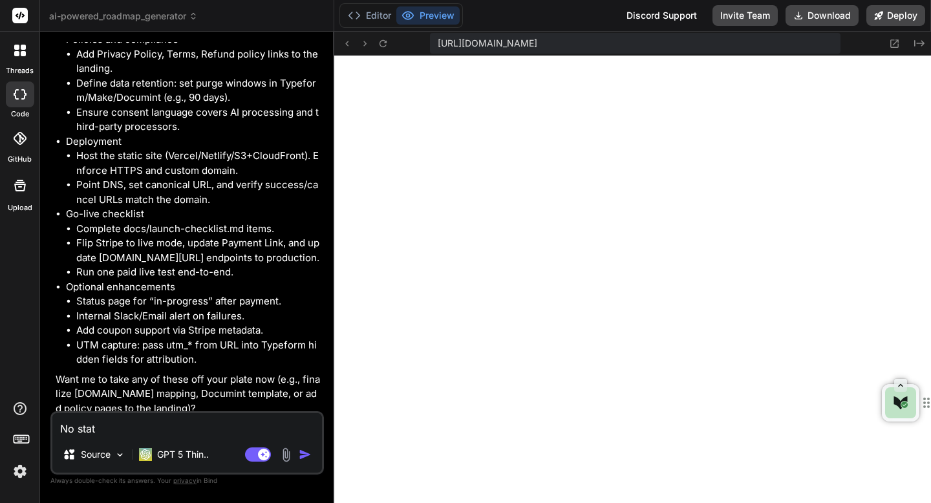
type textarea "x"
type textarea "No state"
type textarea "x"
type textarea "No state b"
type textarea "x"
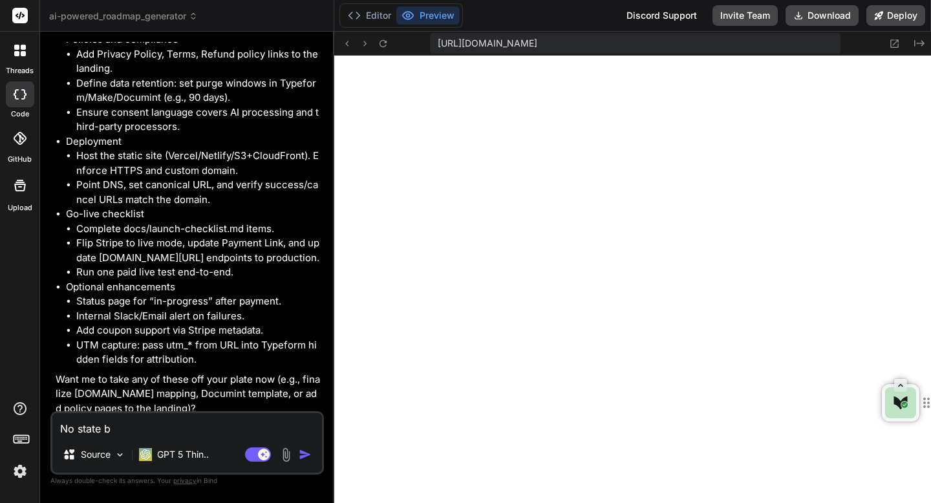
type textarea "No state bu"
type textarea "x"
type textarea "No state [PERSON_NAME]"
type textarea "x"
type textarea "No state buil"
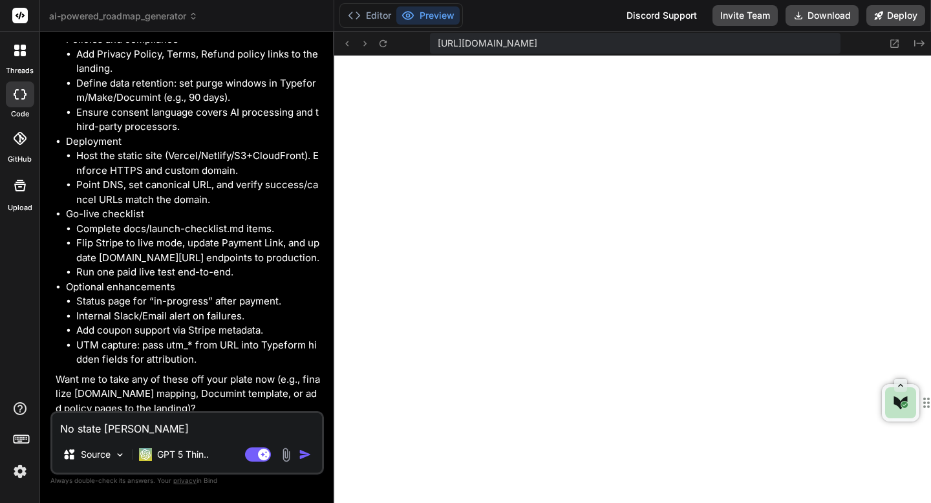
type textarea "x"
type textarea "No state build"
type textarea "x"
type textarea "No state buildi"
type textarea "x"
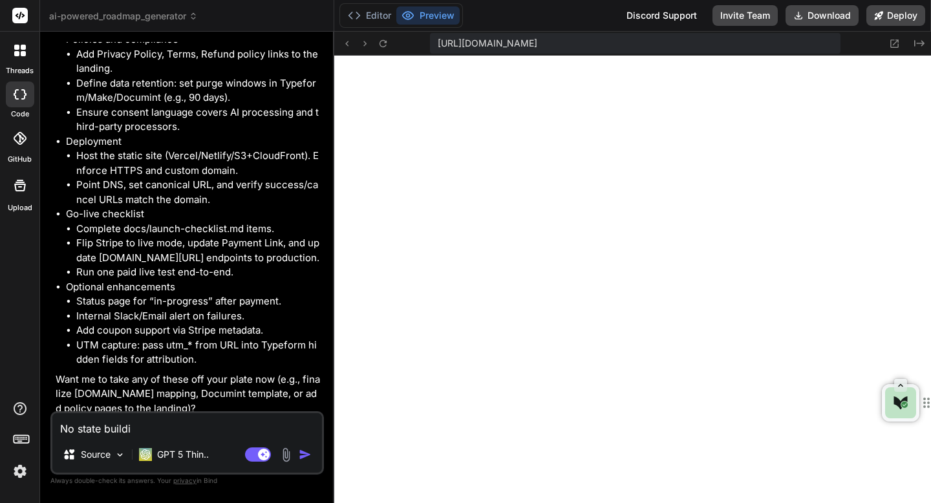
type textarea "No state buildin"
type textarea "x"
type textarea "No state building"
type textarea "x"
type textarea "No state building"
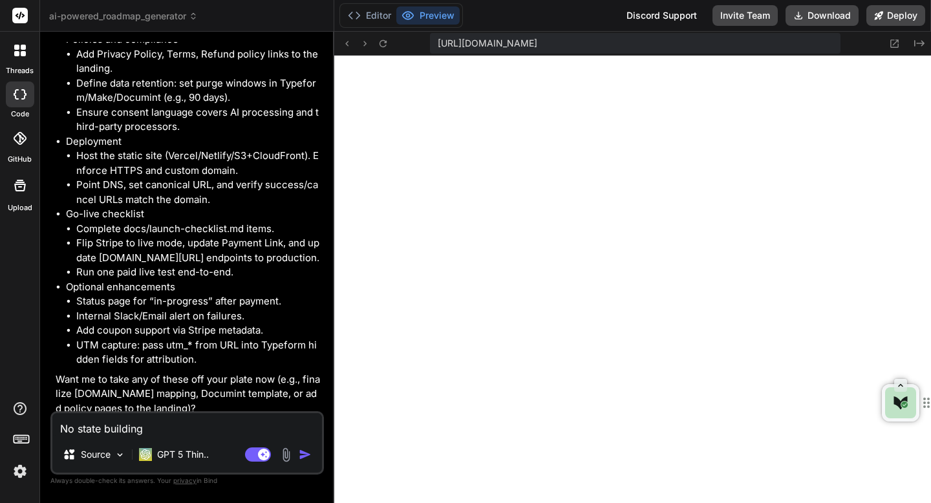
type textarea "x"
type textarea "No state building l"
type textarea "x"
type textarea "No state building le"
type textarea "x"
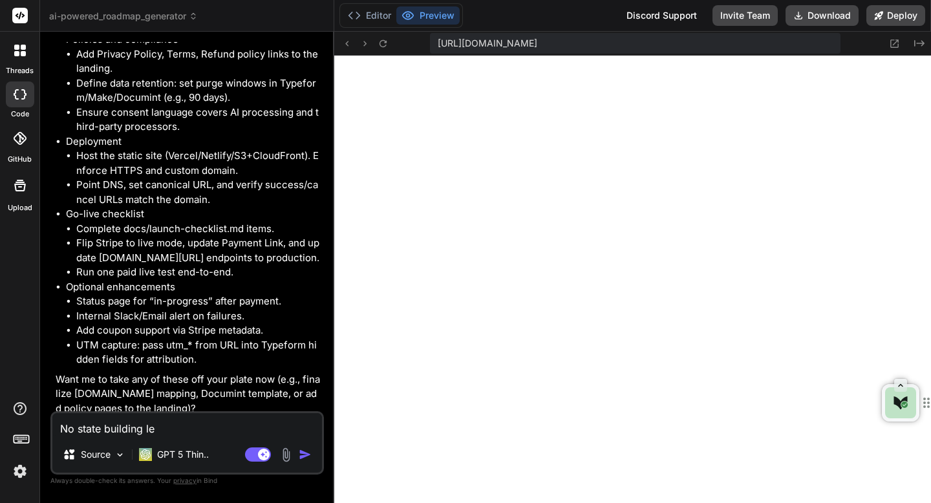
type textarea "No state building let"
type textarea "x"
type textarea "No state building lets"
type textarea "x"
type textarea "No state building lets"
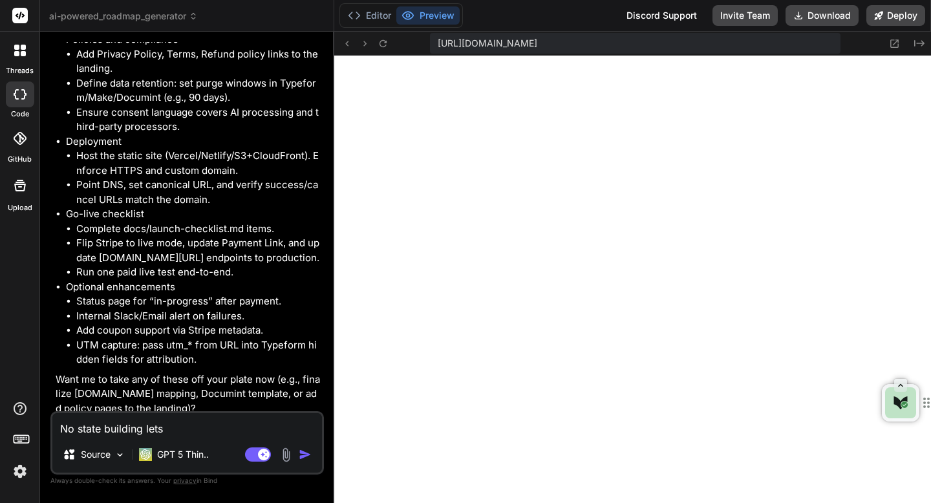
type textarea "x"
type textarea "No state building lets g"
type textarea "x"
type textarea "No state building lets go"
type textarea "x"
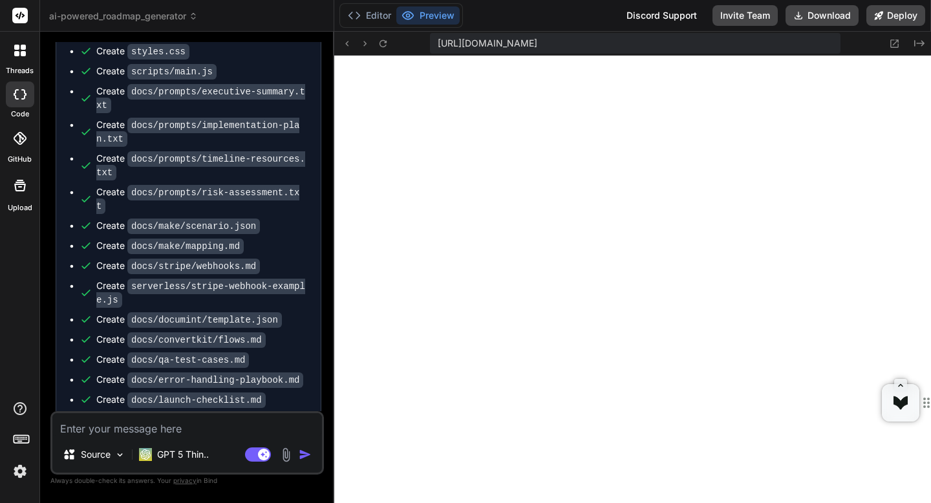
scroll to position [4279, 0]
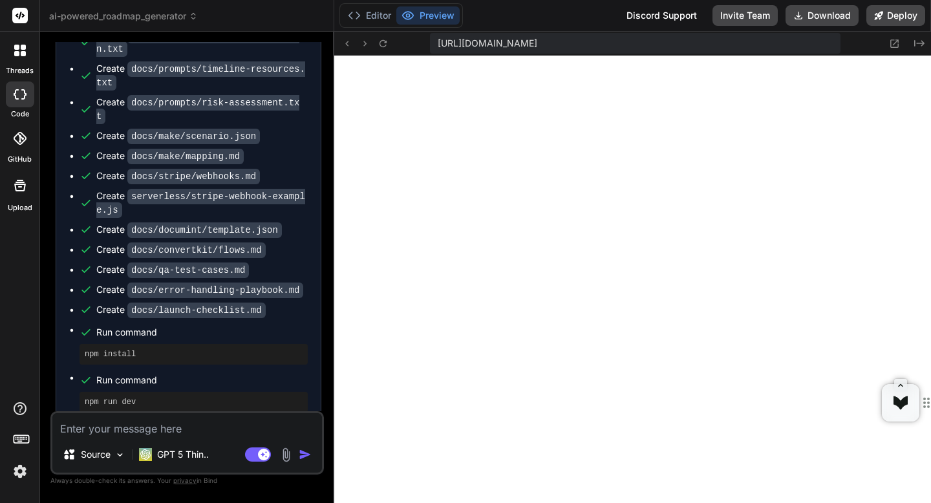
click at [181, 425] on textarea at bounding box center [186, 424] width 269 height 23
paste textarea "Please configure TYPEFORM_ID in scripts/main.js before starting."
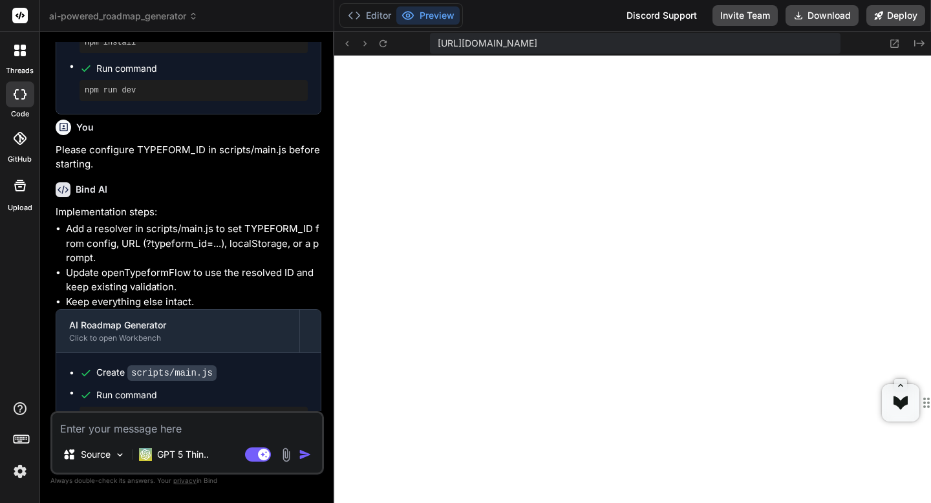
scroll to position [4605, 0]
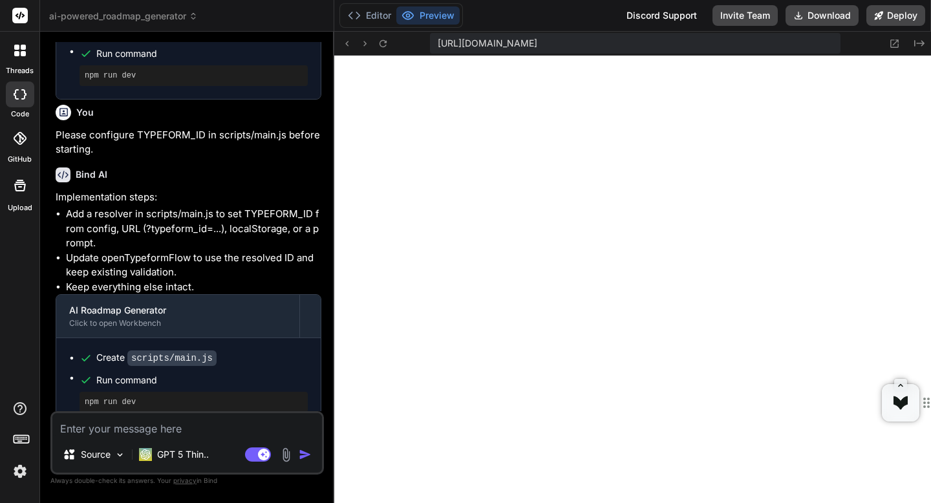
click at [205, 433] on textarea at bounding box center [186, 424] width 269 height 23
paste textarea "Enter your Typeform ID (the string after /to/):"
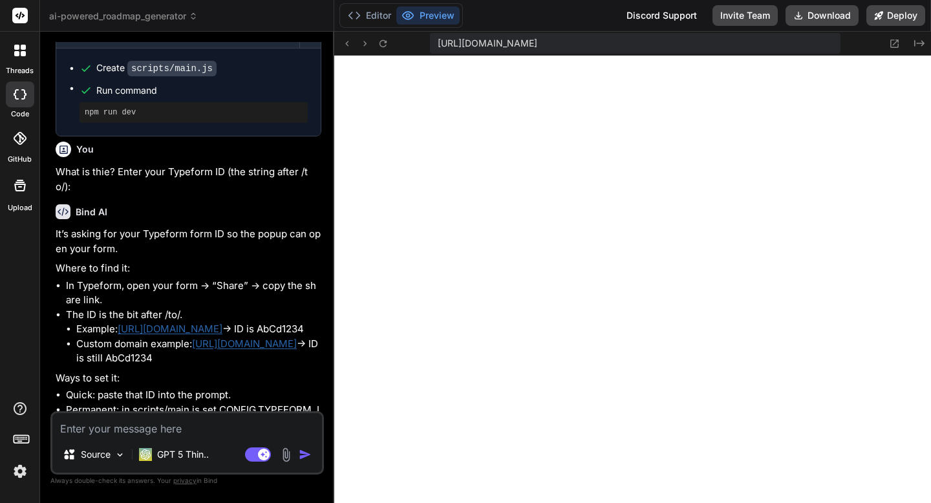
scroll to position [4940, 0]
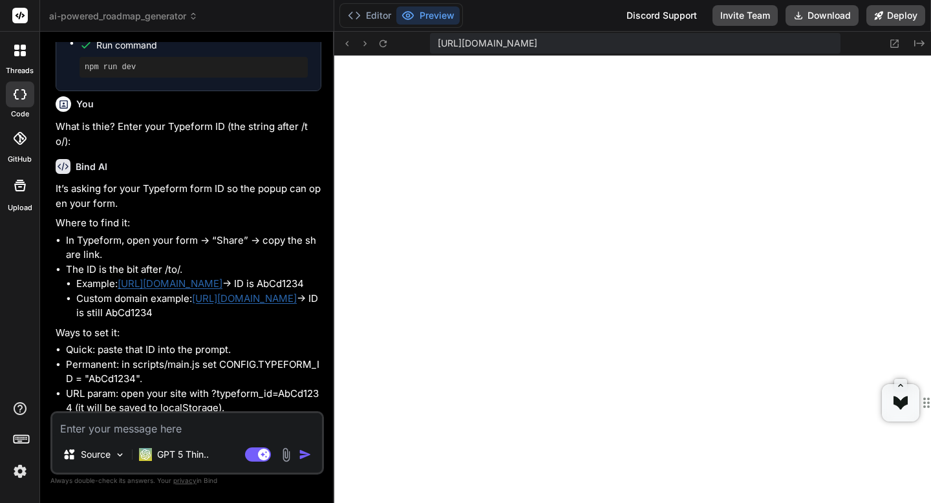
click at [190, 120] on p "What is thie? Enter your Typeform ID (the string after /to/):" at bounding box center [189, 134] width 266 height 29
copy p "Typeform"
click at [132, 428] on textarea at bounding box center [186, 424] width 269 height 23
paste textarea "Typeform"
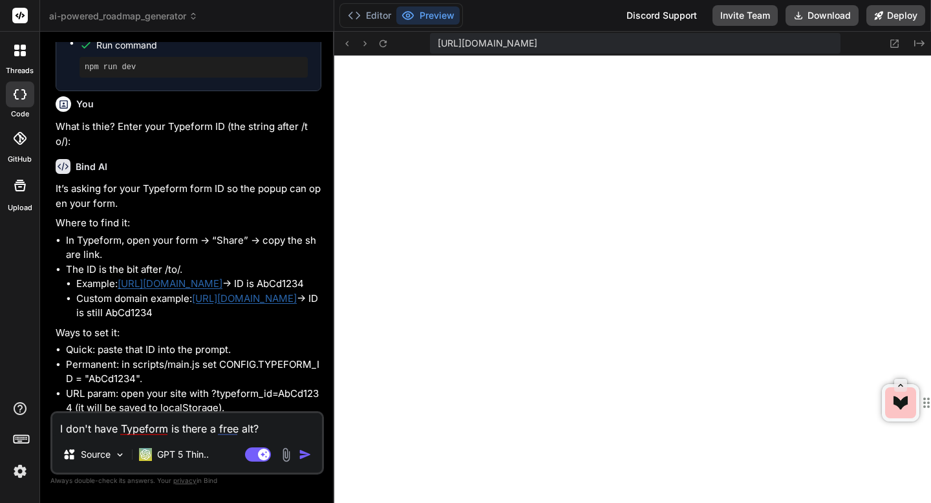
click at [303, 454] on img "button" at bounding box center [305, 454] width 13 height 13
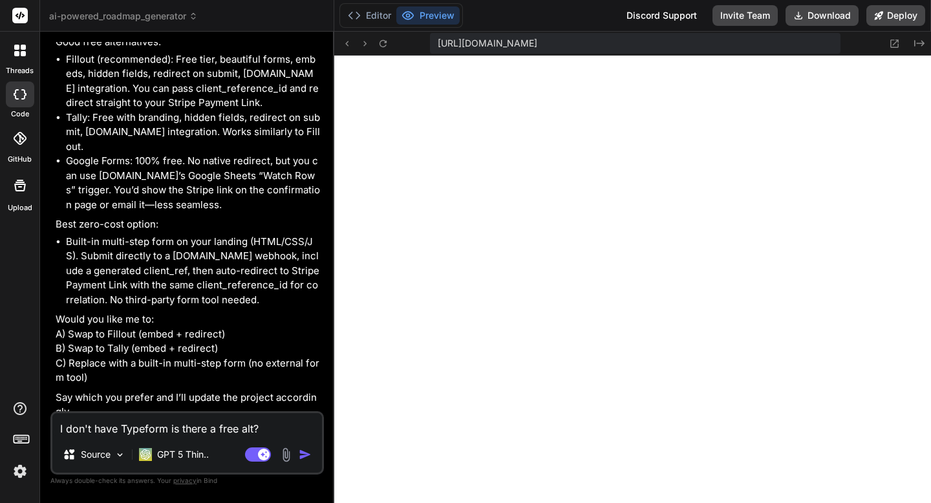
scroll to position [5597, 0]
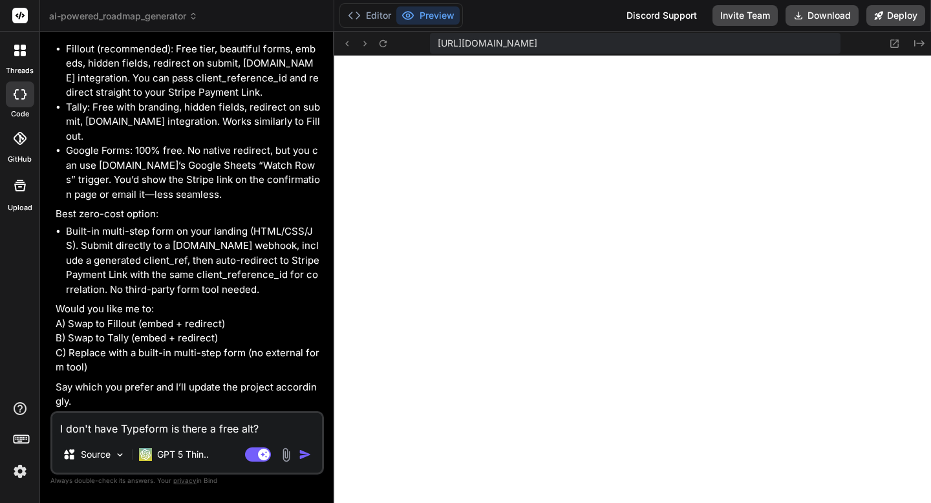
click at [185, 423] on textarea "I don't have Typeform is there a free alt?" at bounding box center [186, 424] width 269 height 23
click at [124, 429] on textarea "what about [PERSON_NAME]" at bounding box center [186, 424] width 269 height 23
paste textarea "pabbly connect"
click at [308, 450] on img "button" at bounding box center [305, 454] width 13 height 13
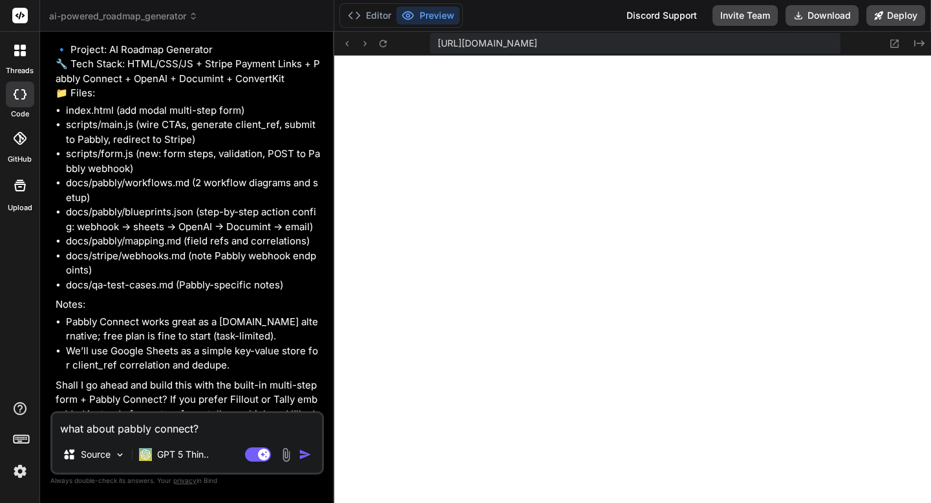
scroll to position [6265, 0]
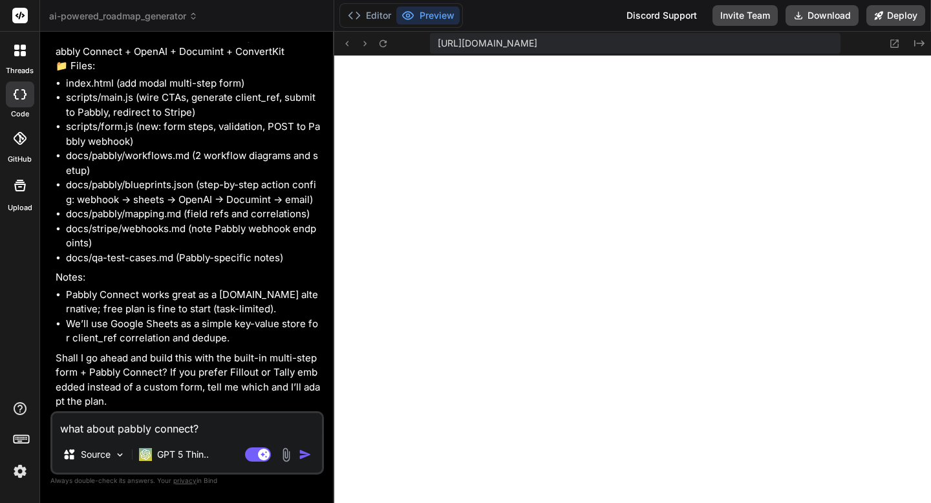
click at [168, 427] on textarea "what about pabbly connect?" at bounding box center [186, 424] width 269 height 23
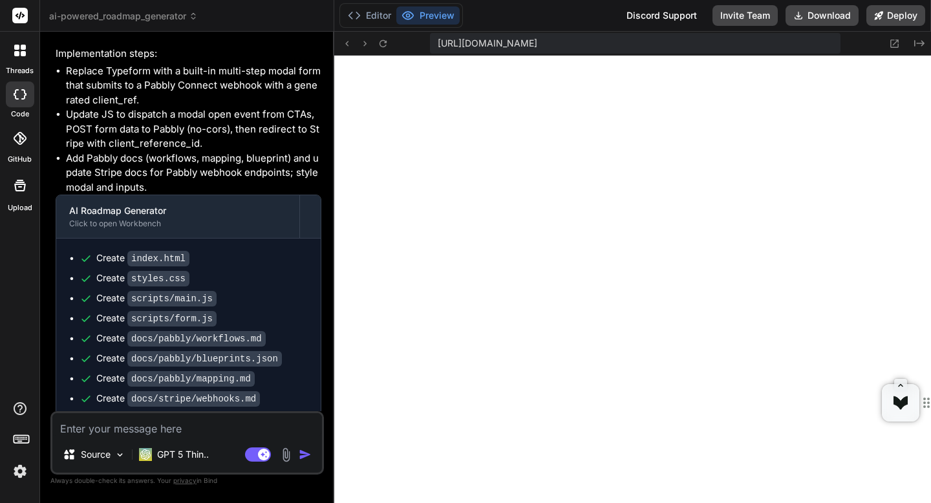
scroll to position [6778, 0]
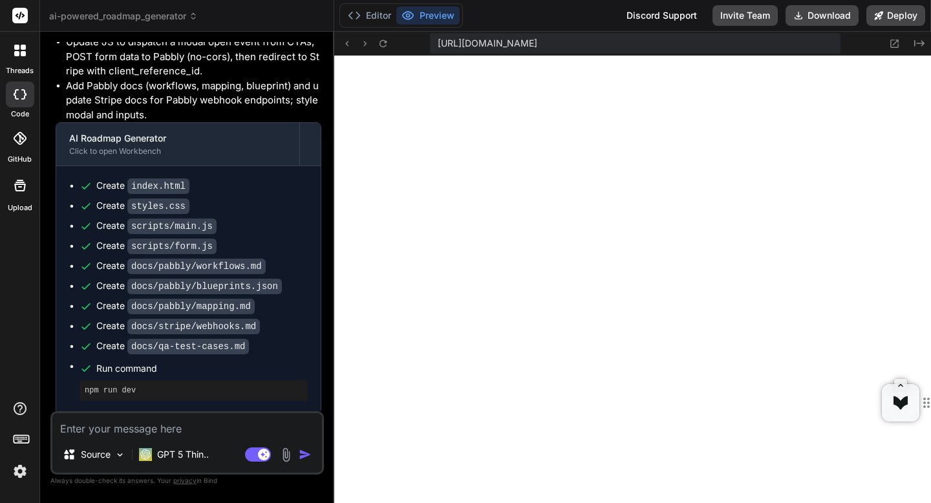
click at [143, 426] on textarea at bounding box center [186, 424] width 269 height 23
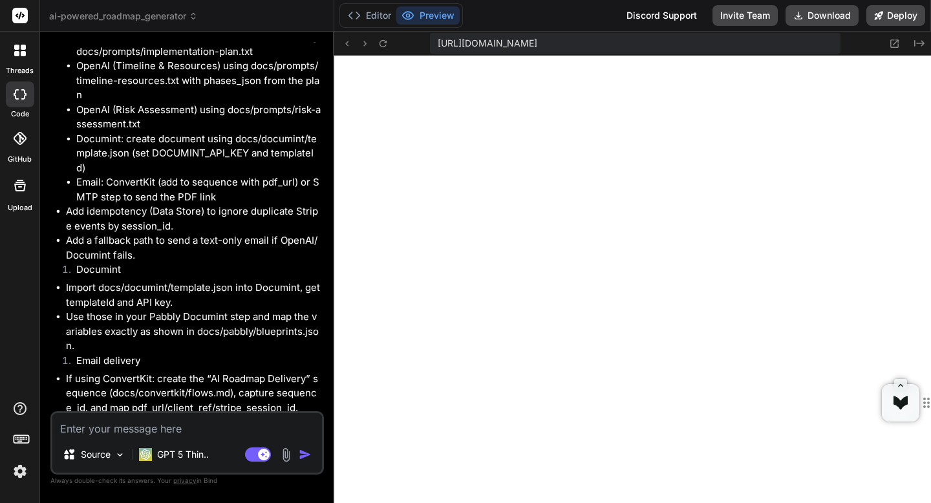
scroll to position [7938, 0]
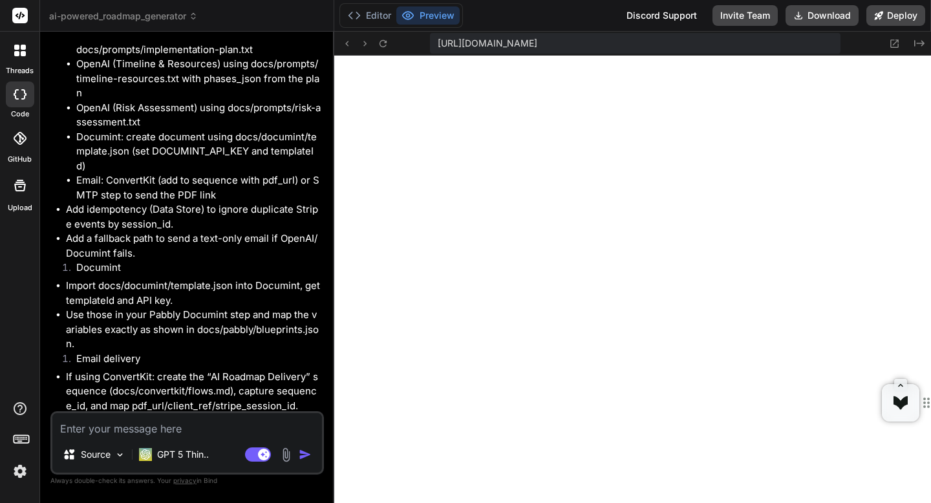
click at [185, 23] on header "ai-powered_roadmap_generator Created with Pixso." at bounding box center [187, 16] width 294 height 32
click at [190, 16] on icon at bounding box center [193, 16] width 9 height 9
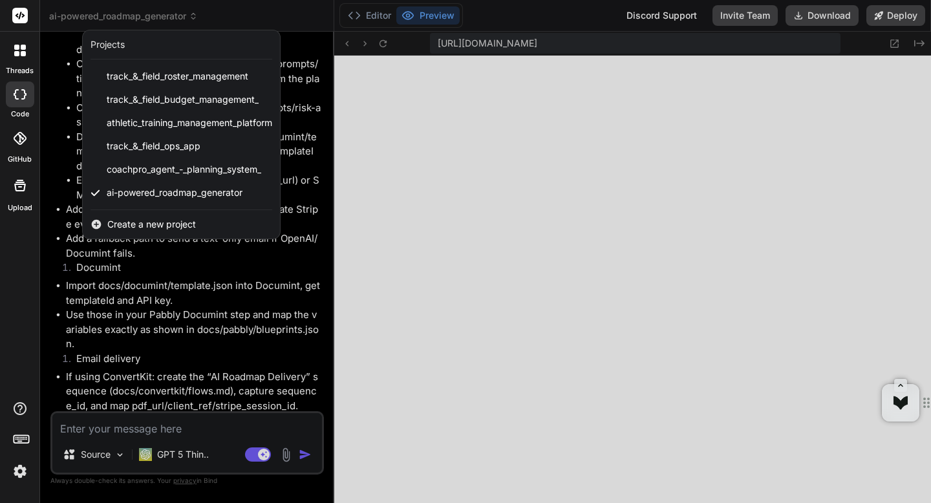
click at [190, 16] on div at bounding box center [465, 251] width 931 height 503
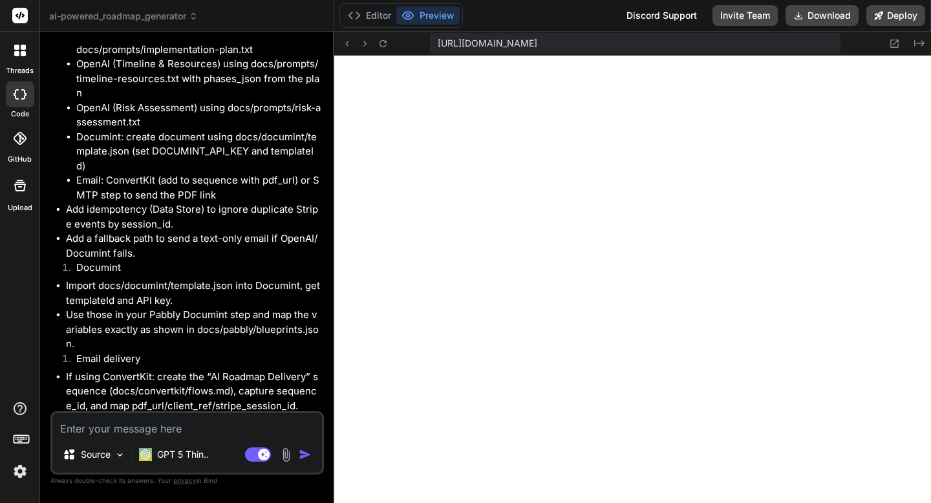
click at [17, 56] on icon at bounding box center [16, 53] width 5 height 5
